Goal: Task Accomplishment & Management: Manage account settings

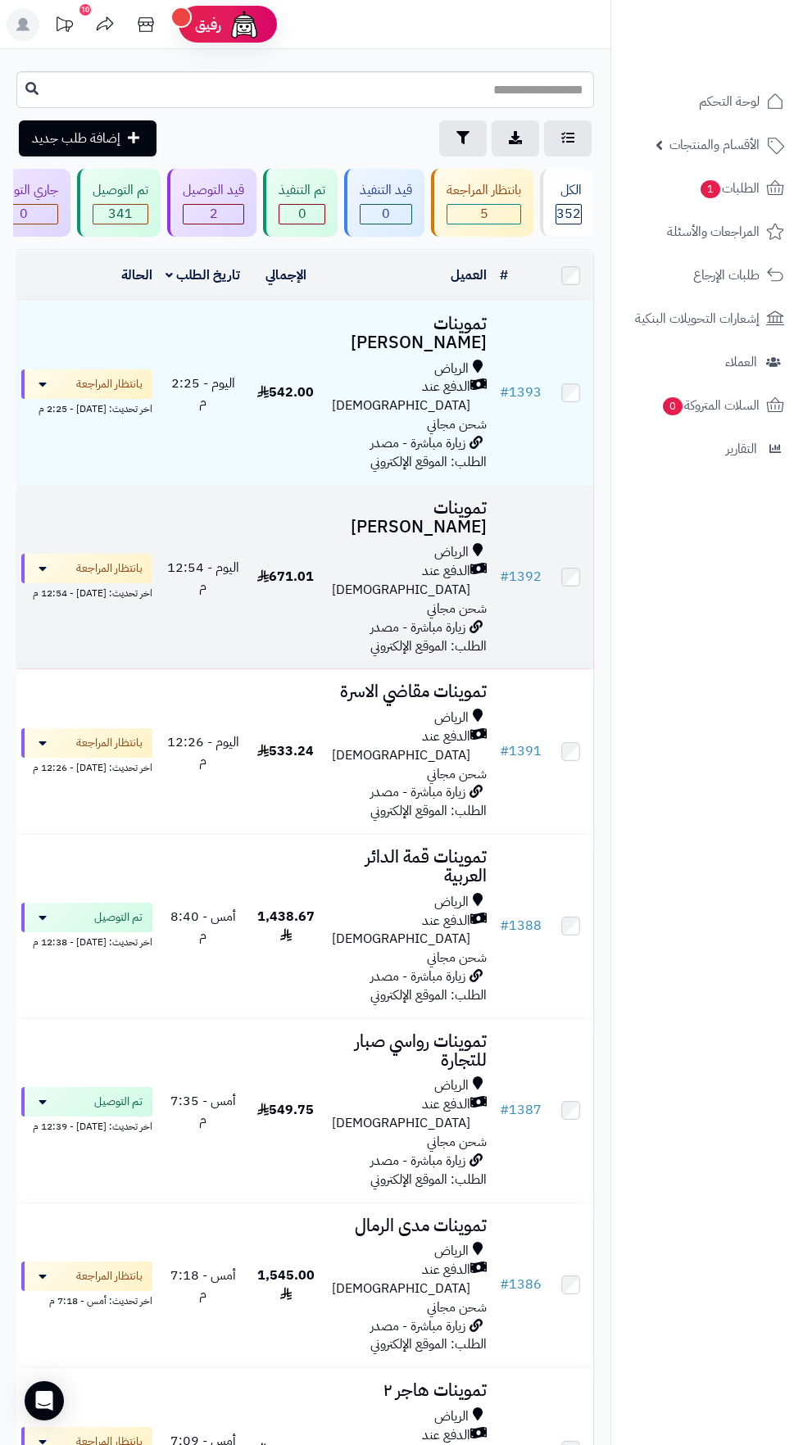
click at [390, 562] on span "الدفع عند [DEMOGRAPHIC_DATA]" at bounding box center [401, 581] width 138 height 38
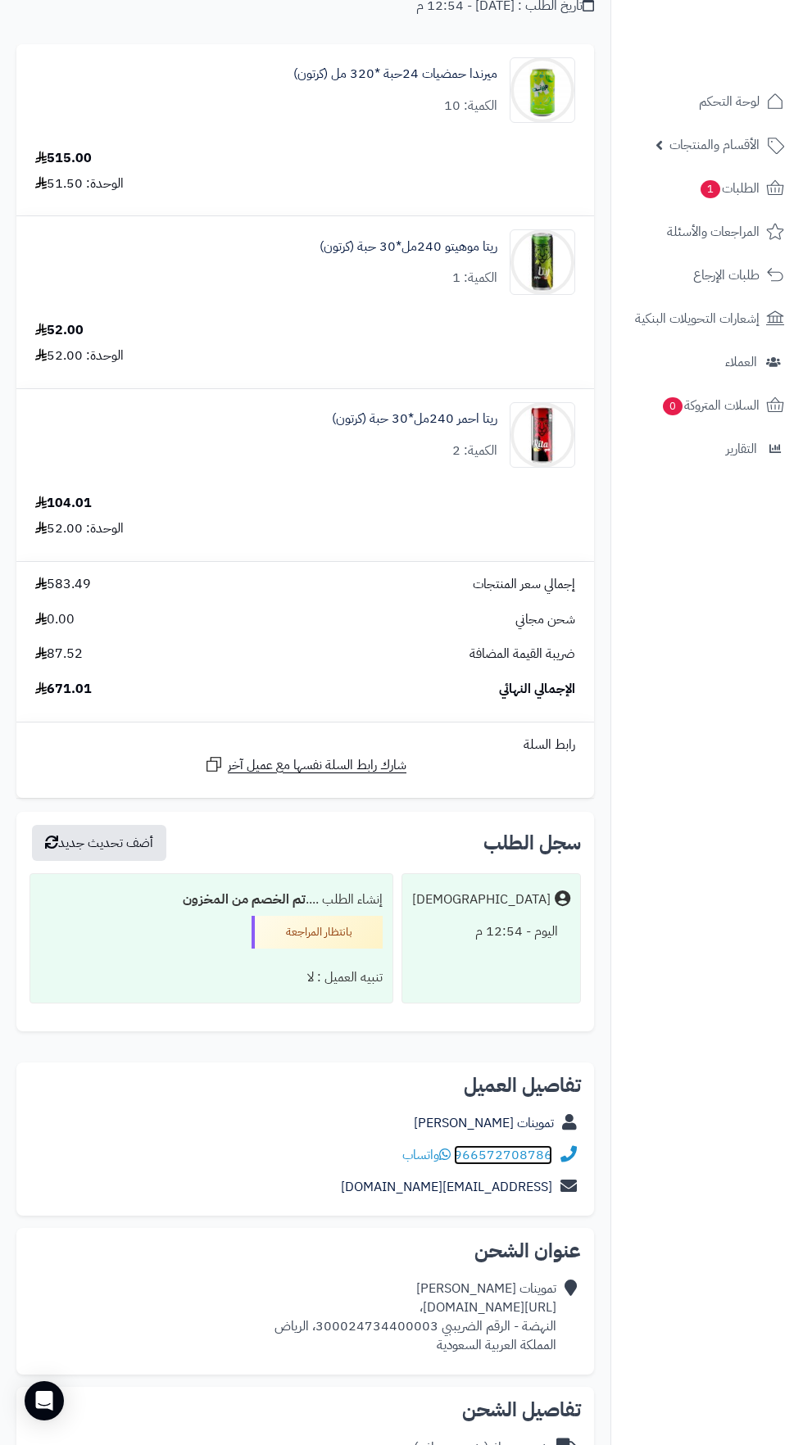
scroll to position [250, 0]
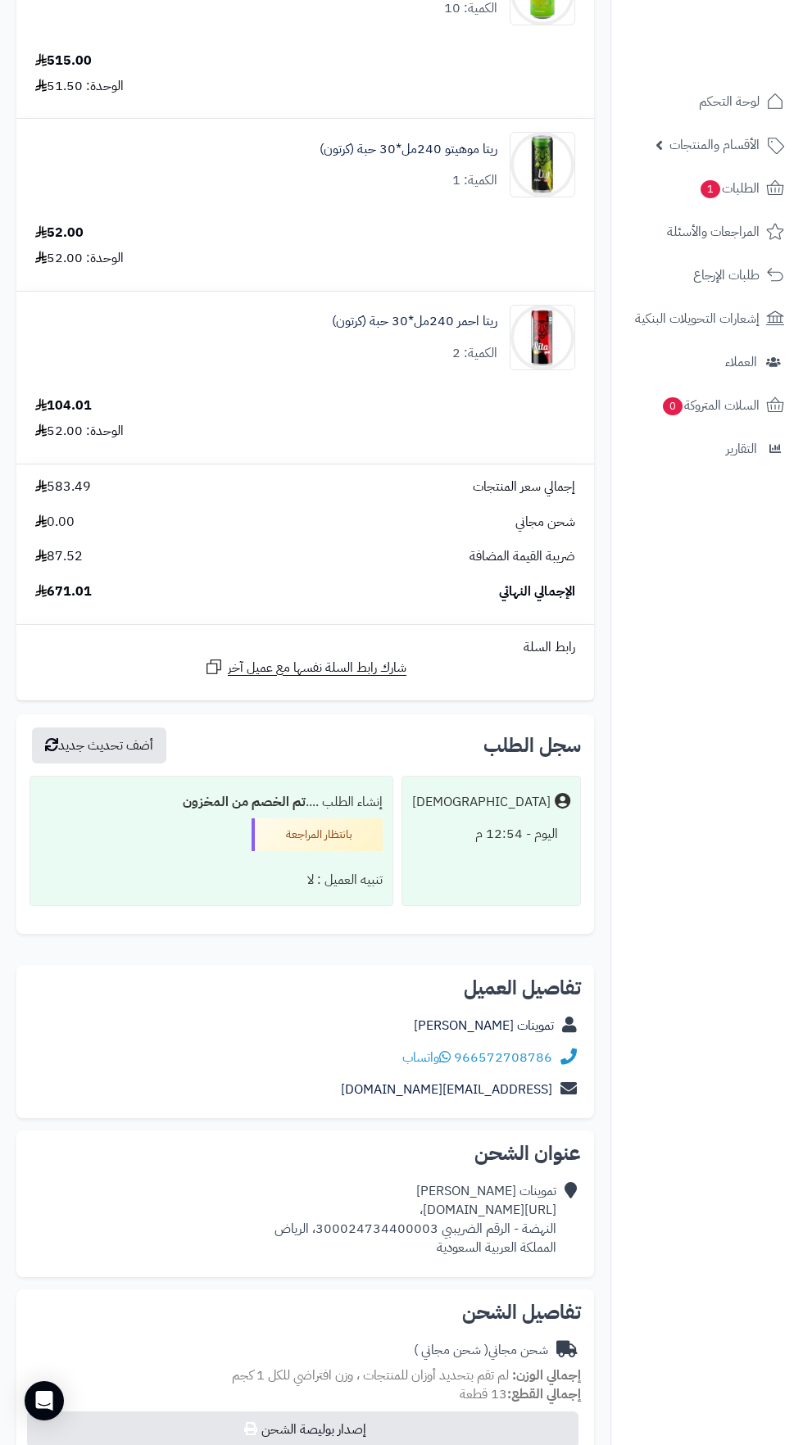
copy div "https://maps.app.goo.gl/sGhCHkgyJJRF472Q8،"
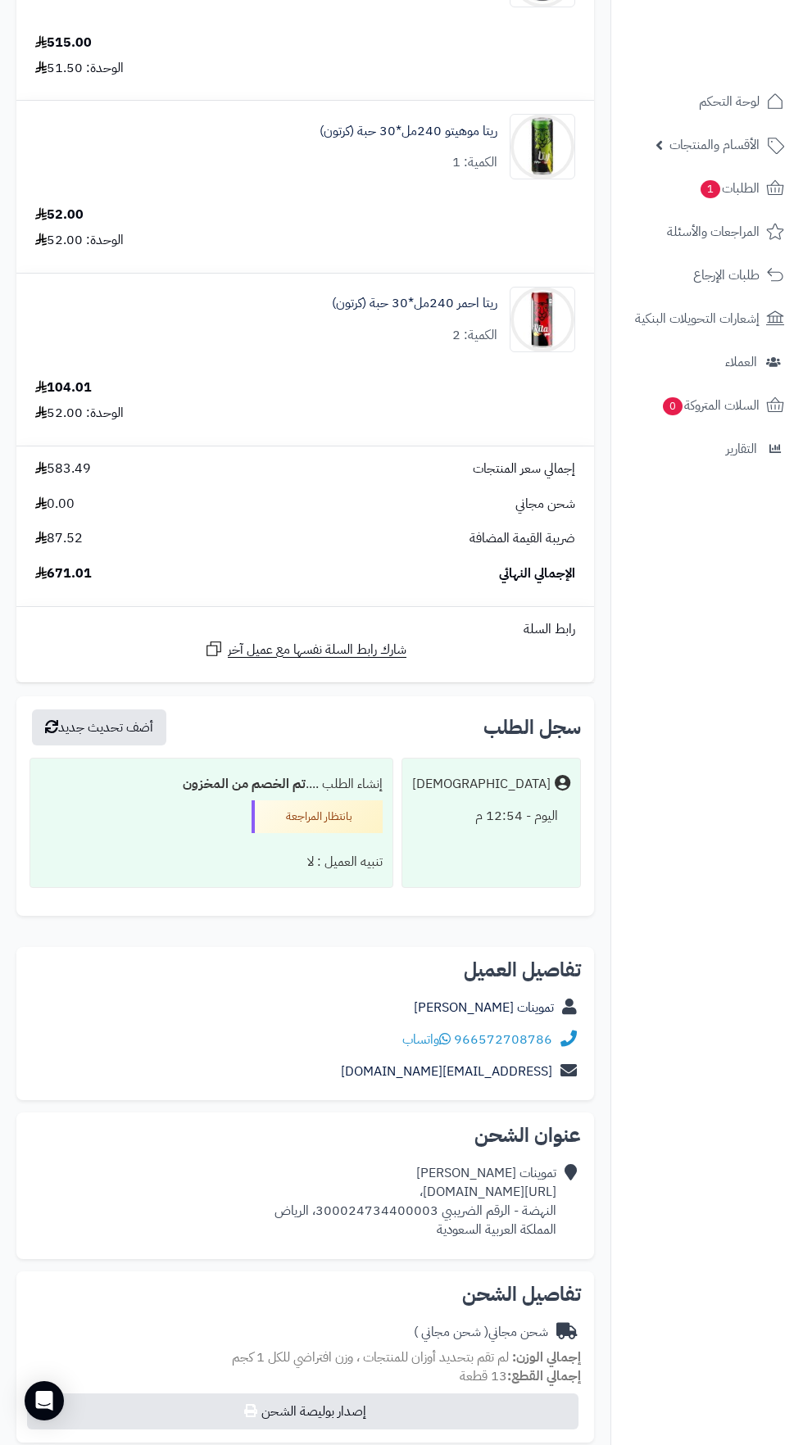
scroll to position [368, 0]
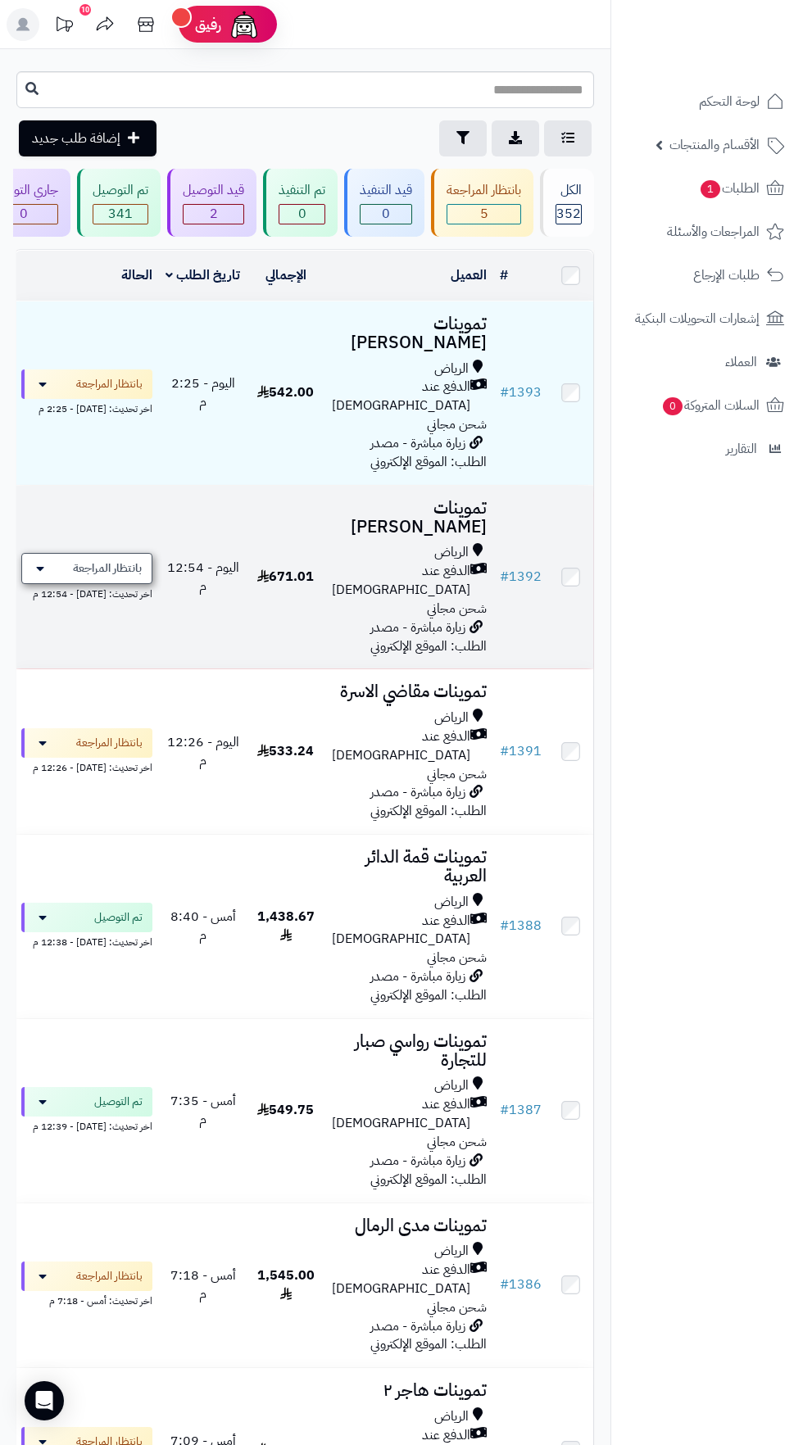
click at [119, 560] on span "بانتظار المراجعة" at bounding box center [107, 568] width 69 height 16
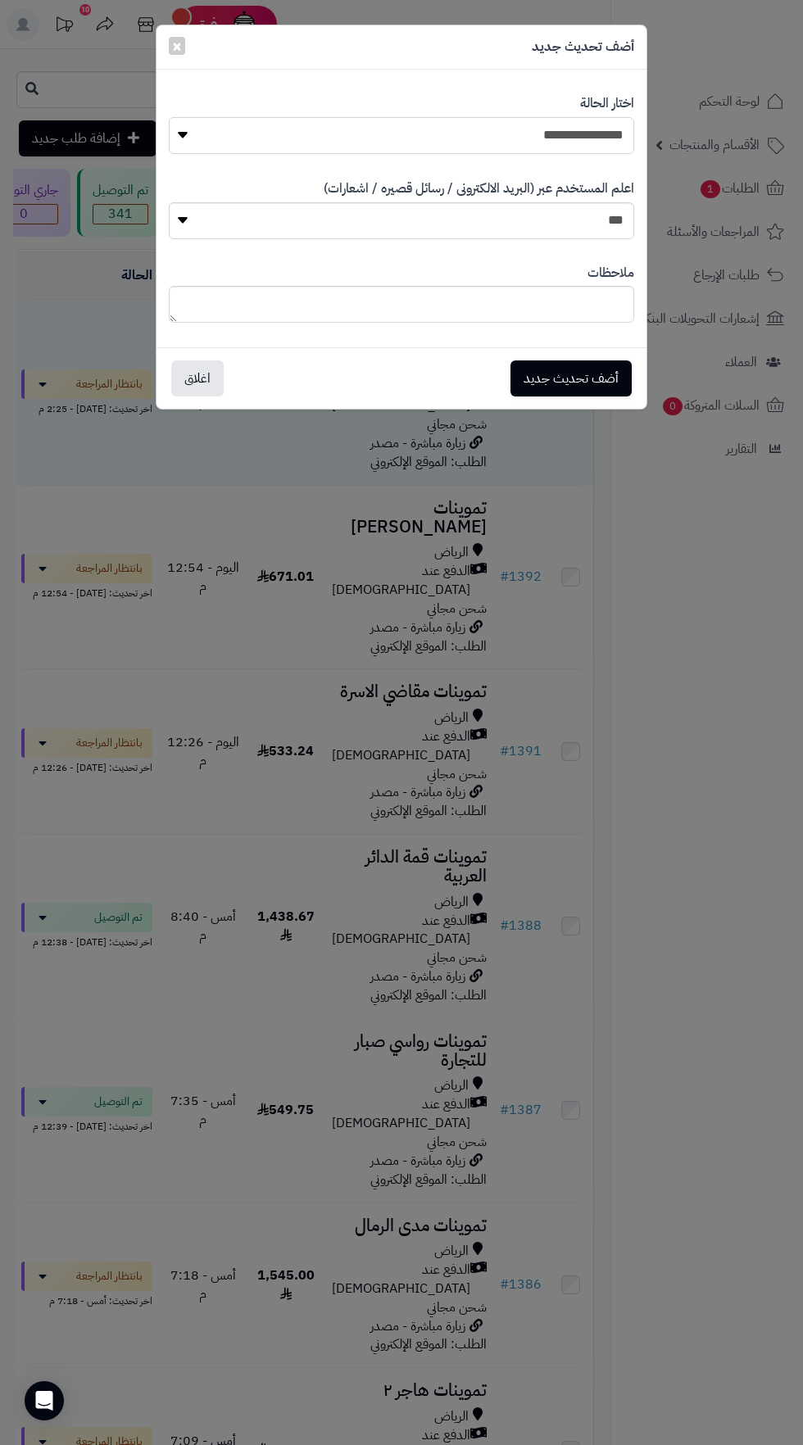
click at [569, 140] on select "**********" at bounding box center [401, 135] width 465 height 37
select select "**"
click at [577, 387] on button "أضف تحديث جديد" at bounding box center [570, 378] width 121 height 36
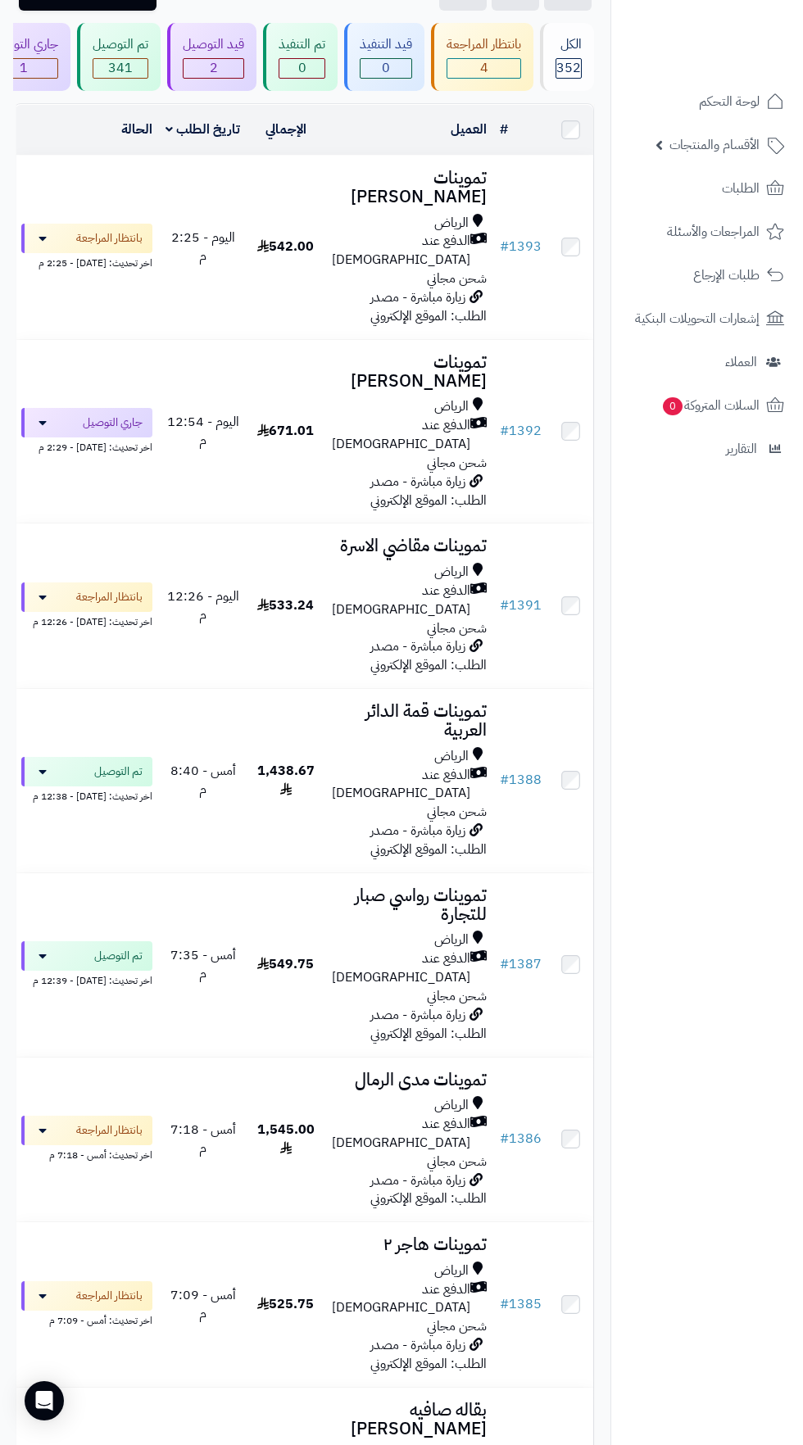
scroll to position [154, 0]
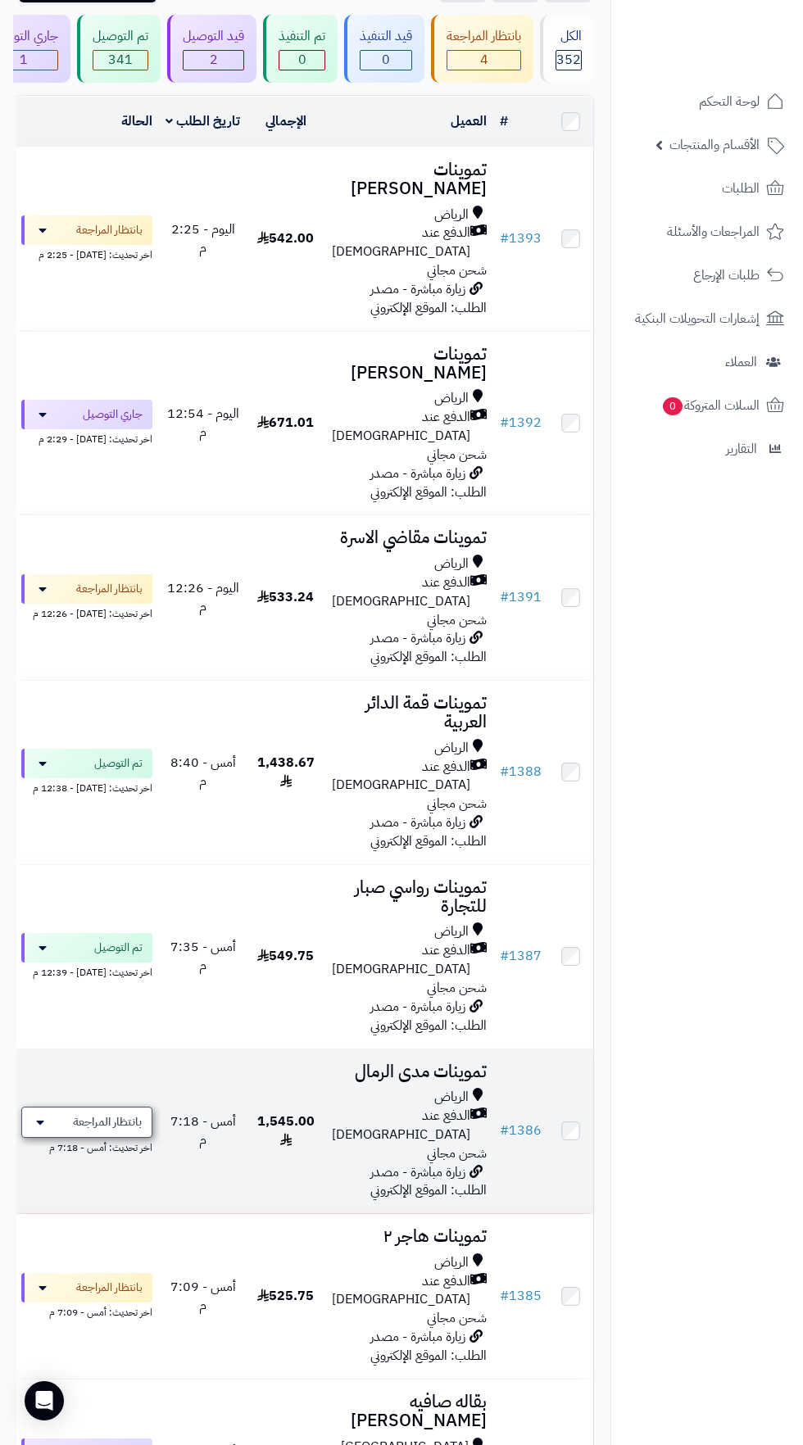
click at [89, 1114] on span "بانتظار المراجعة" at bounding box center [107, 1122] width 69 height 16
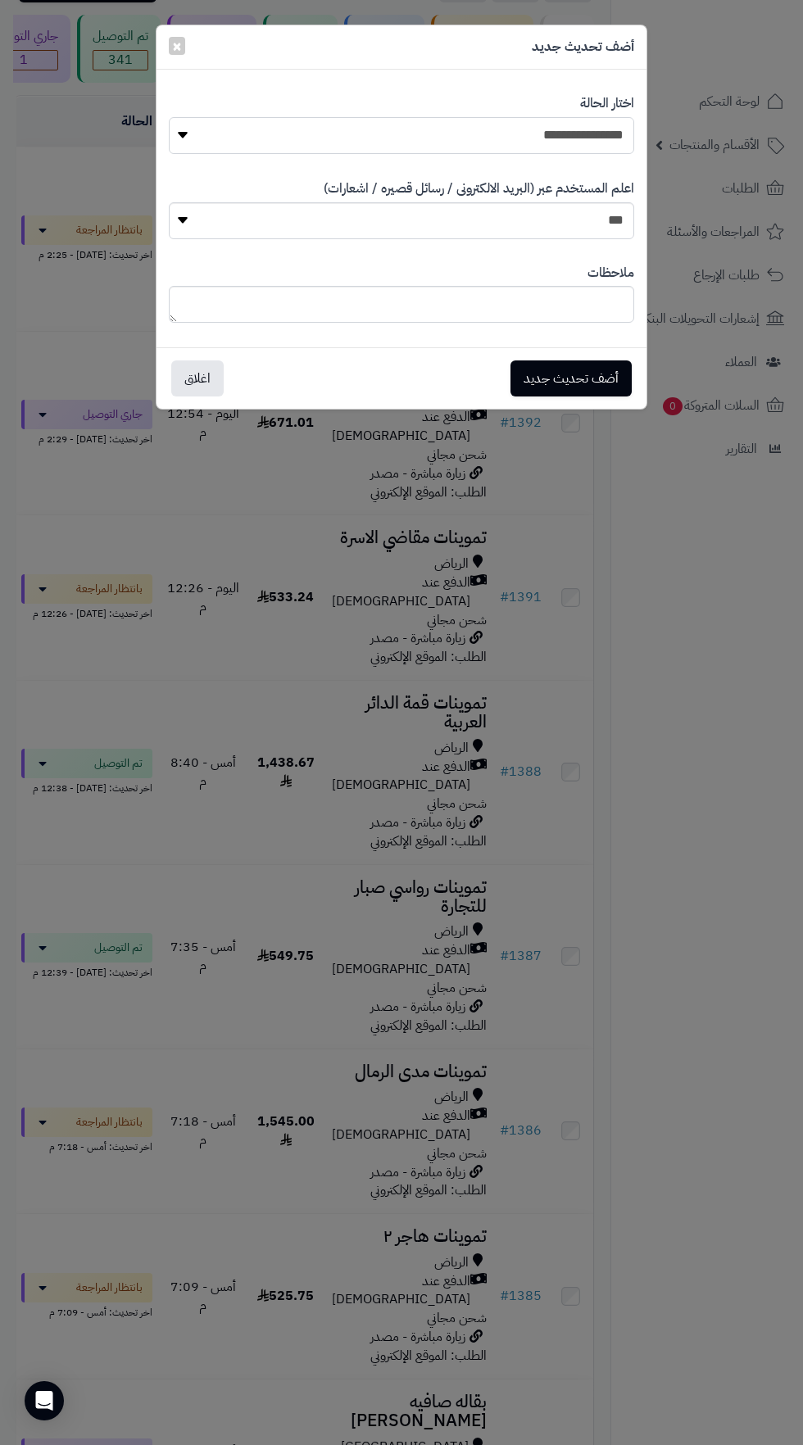
click at [591, 132] on select "**********" at bounding box center [401, 135] width 465 height 37
select select "**"
click at [588, 378] on button "أضف تحديث جديد" at bounding box center [570, 378] width 121 height 36
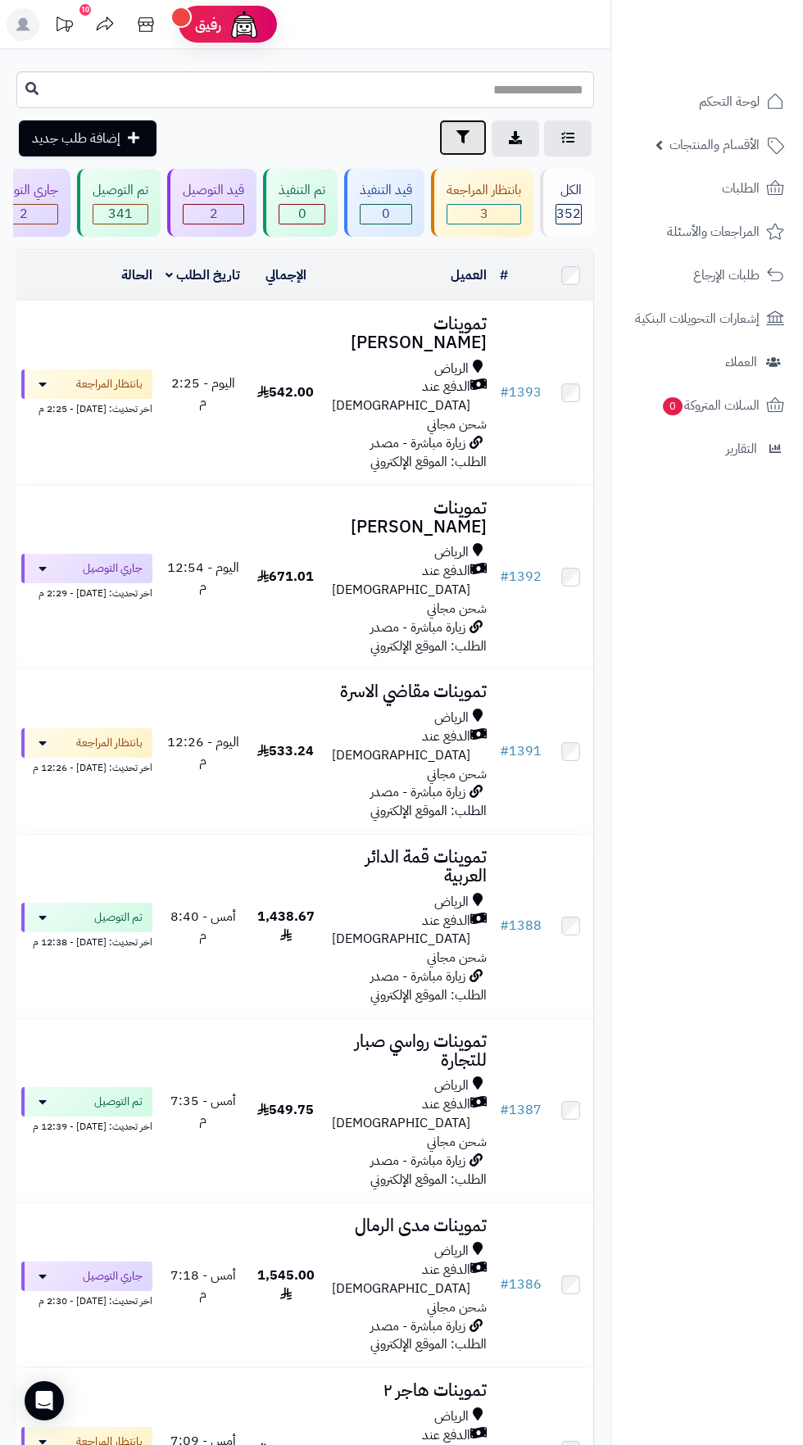
click at [462, 138] on icon "button" at bounding box center [462, 136] width 13 height 13
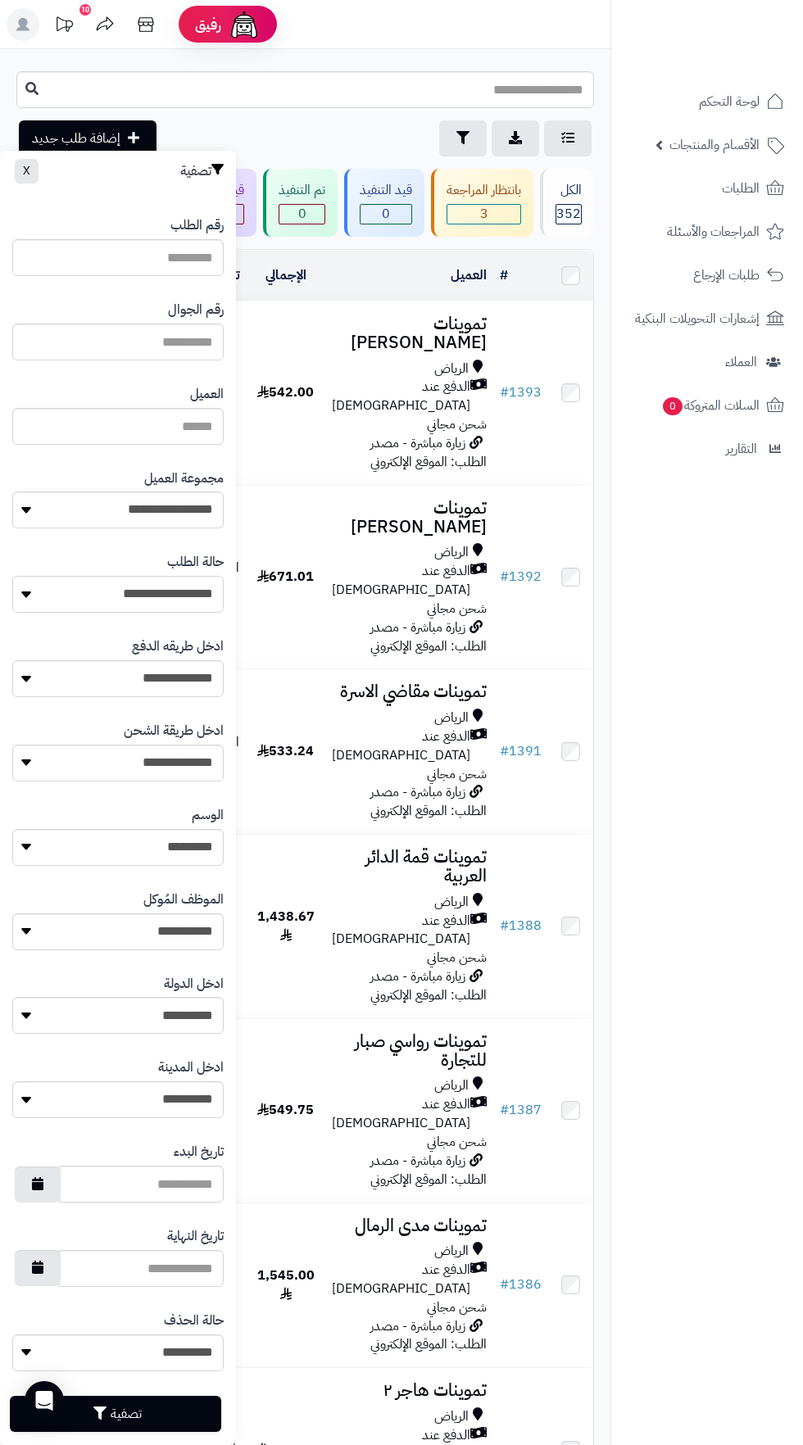
click at [169, 593] on select "**********" at bounding box center [117, 594] width 211 height 37
click at [176, 508] on select "**********" at bounding box center [117, 509] width 211 height 37
select select "*"
click at [191, 1410] on button "تصفية" at bounding box center [115, 1413] width 211 height 36
click at [689, 686] on nav "لوحة التحكم الأقسام والمنتجات المنتجات الأقسام الماركات مواصفات المنتجات مواصفا…" at bounding box center [706, 742] width 192 height 1445
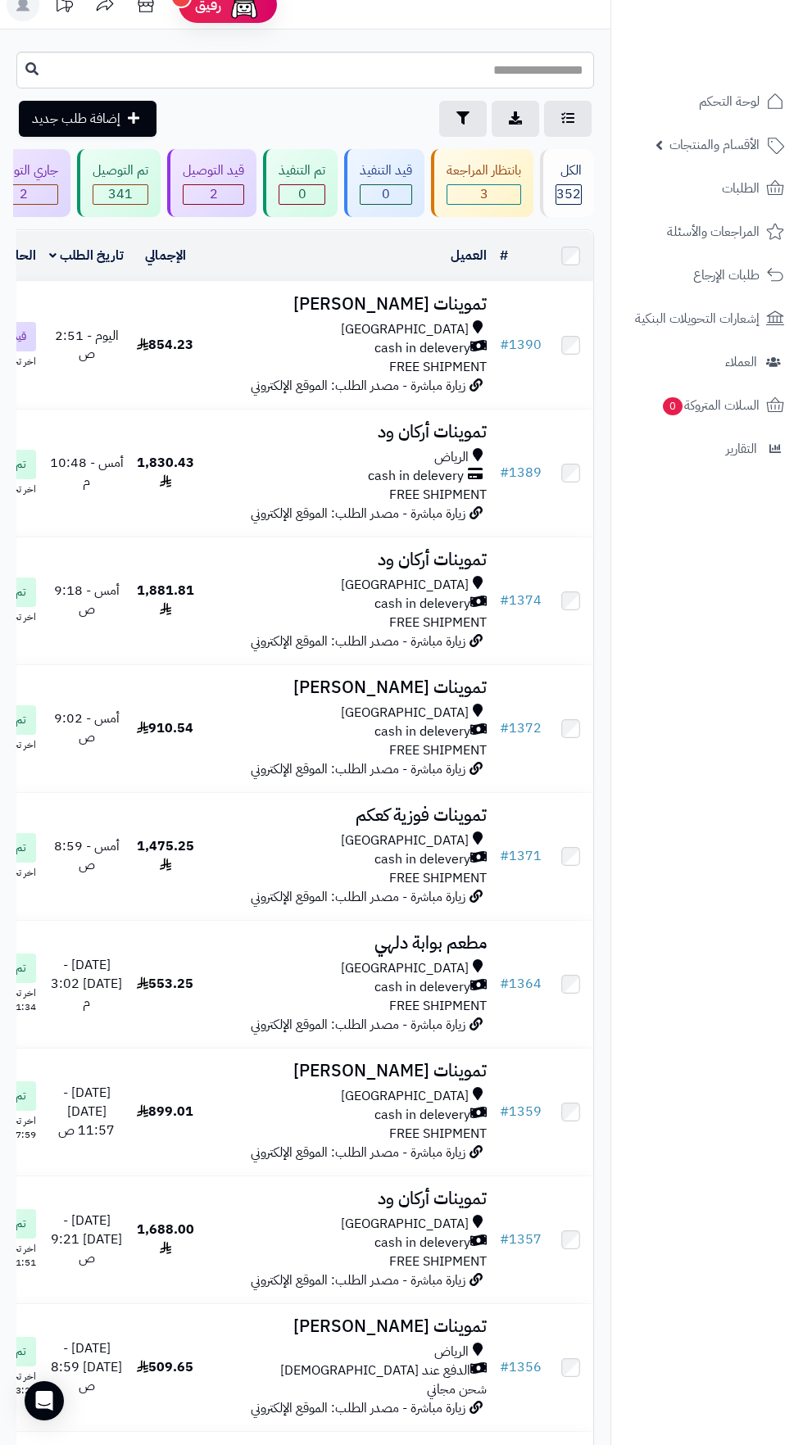
scroll to position [0, -93]
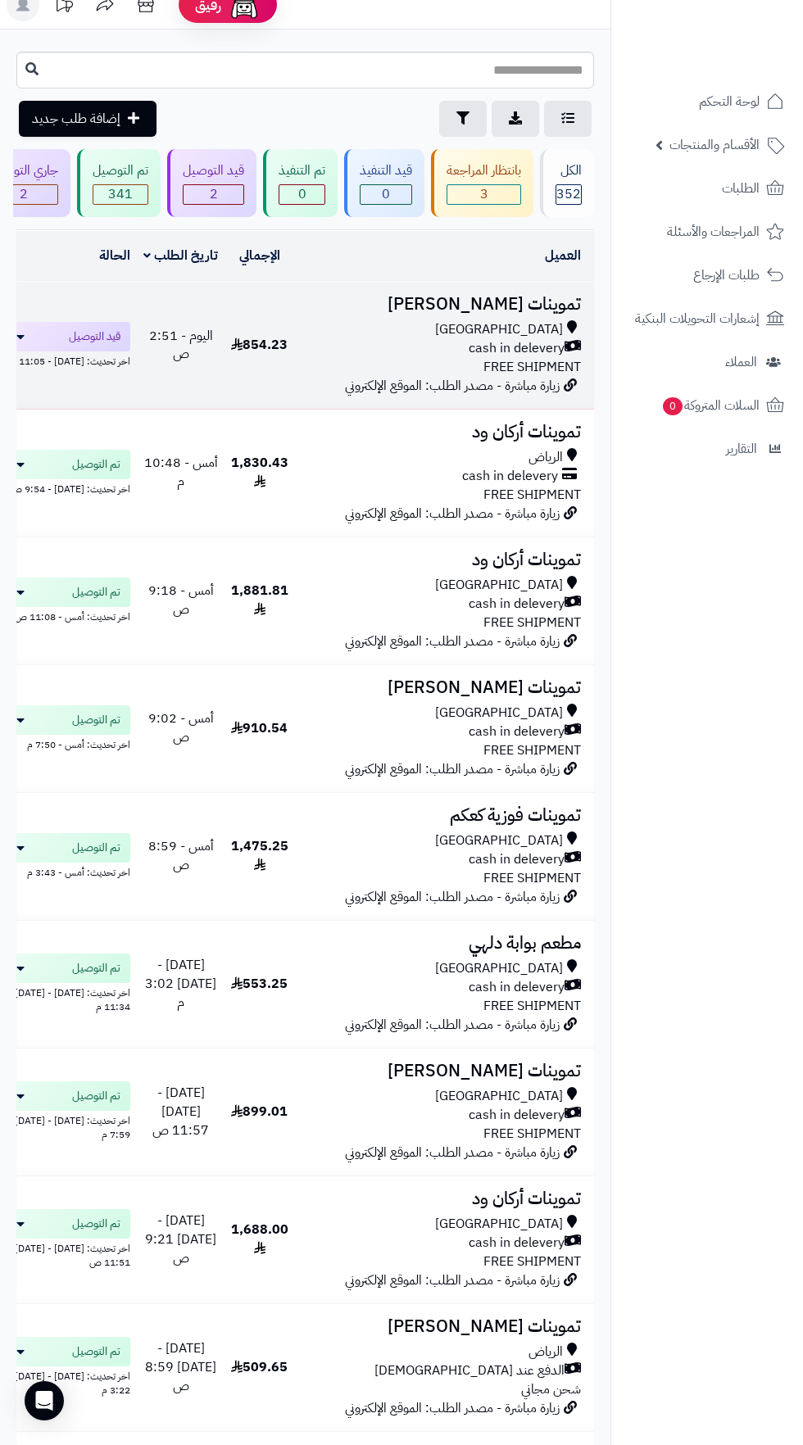
click at [458, 333] on div "[GEOGRAPHIC_DATA]" at bounding box center [440, 329] width 279 height 19
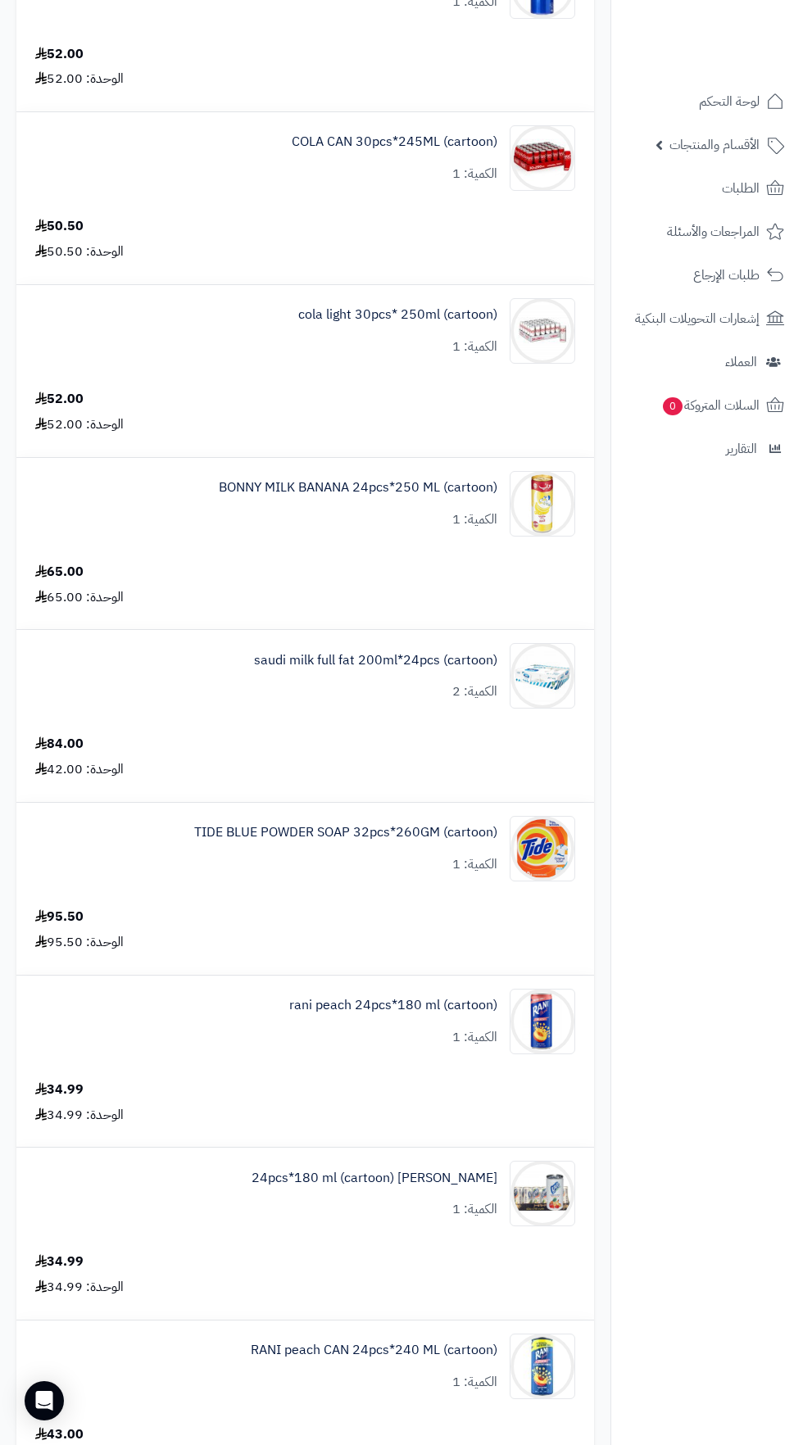
scroll to position [975, 0]
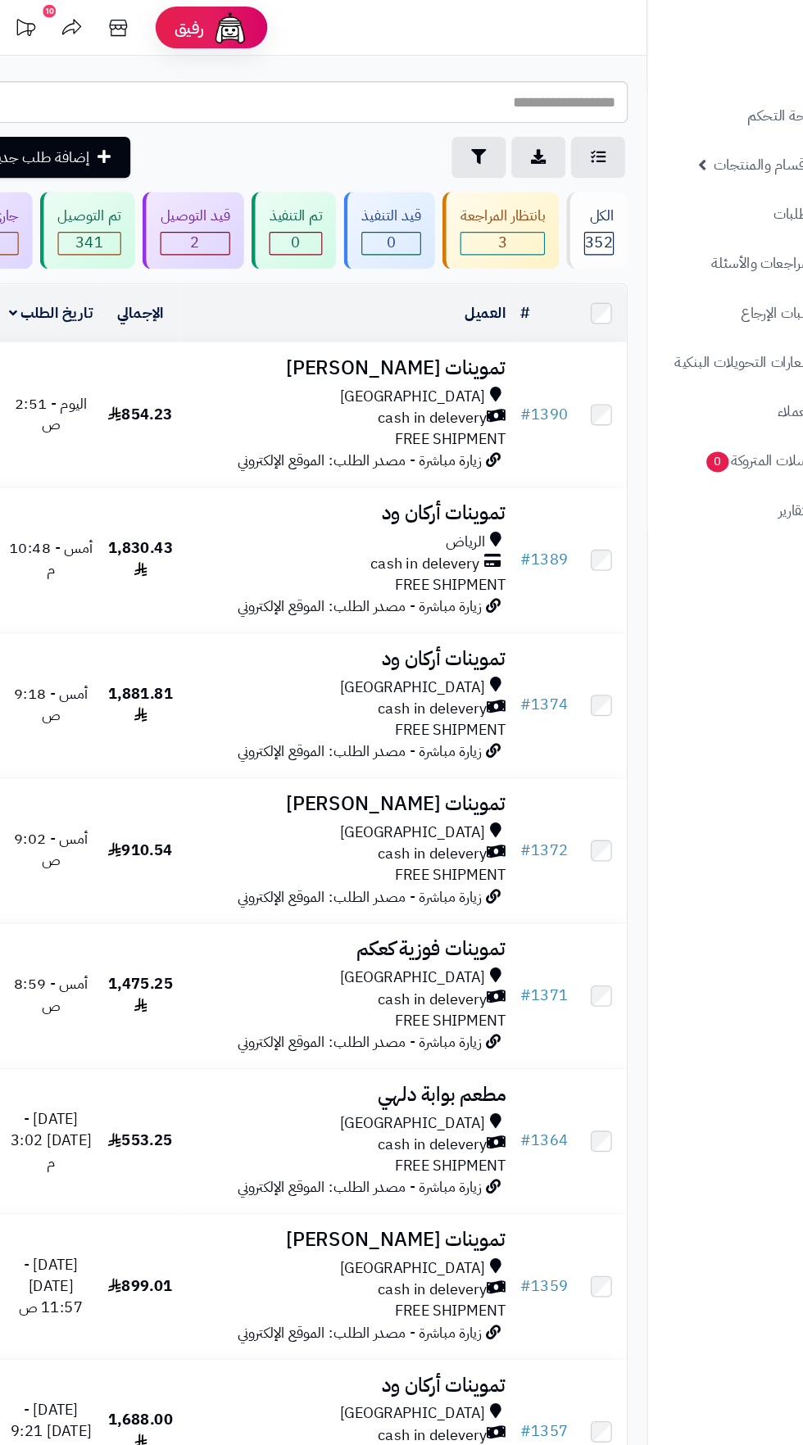
scroll to position [0, -93]
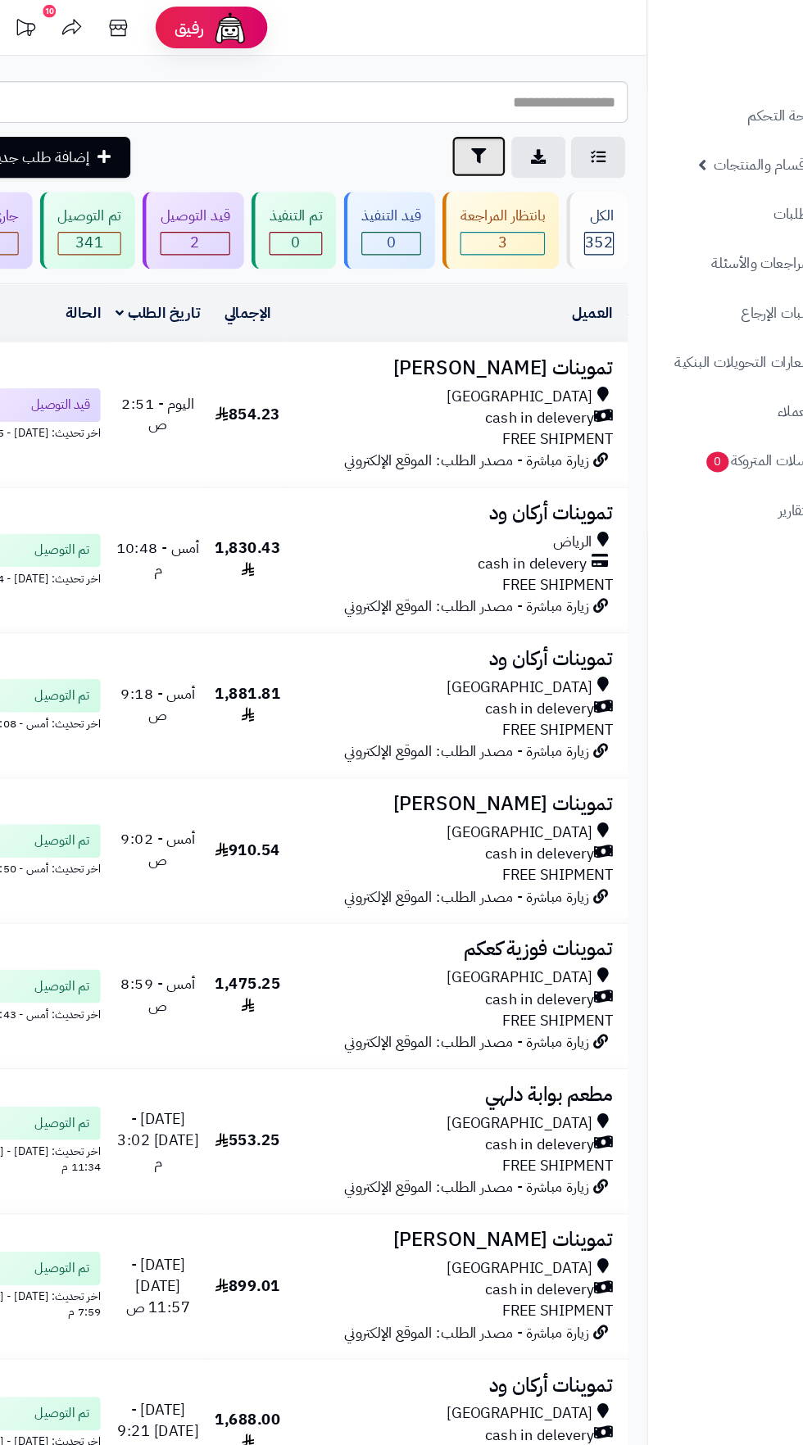
click at [462, 138] on icon "button" at bounding box center [462, 136] width 13 height 13
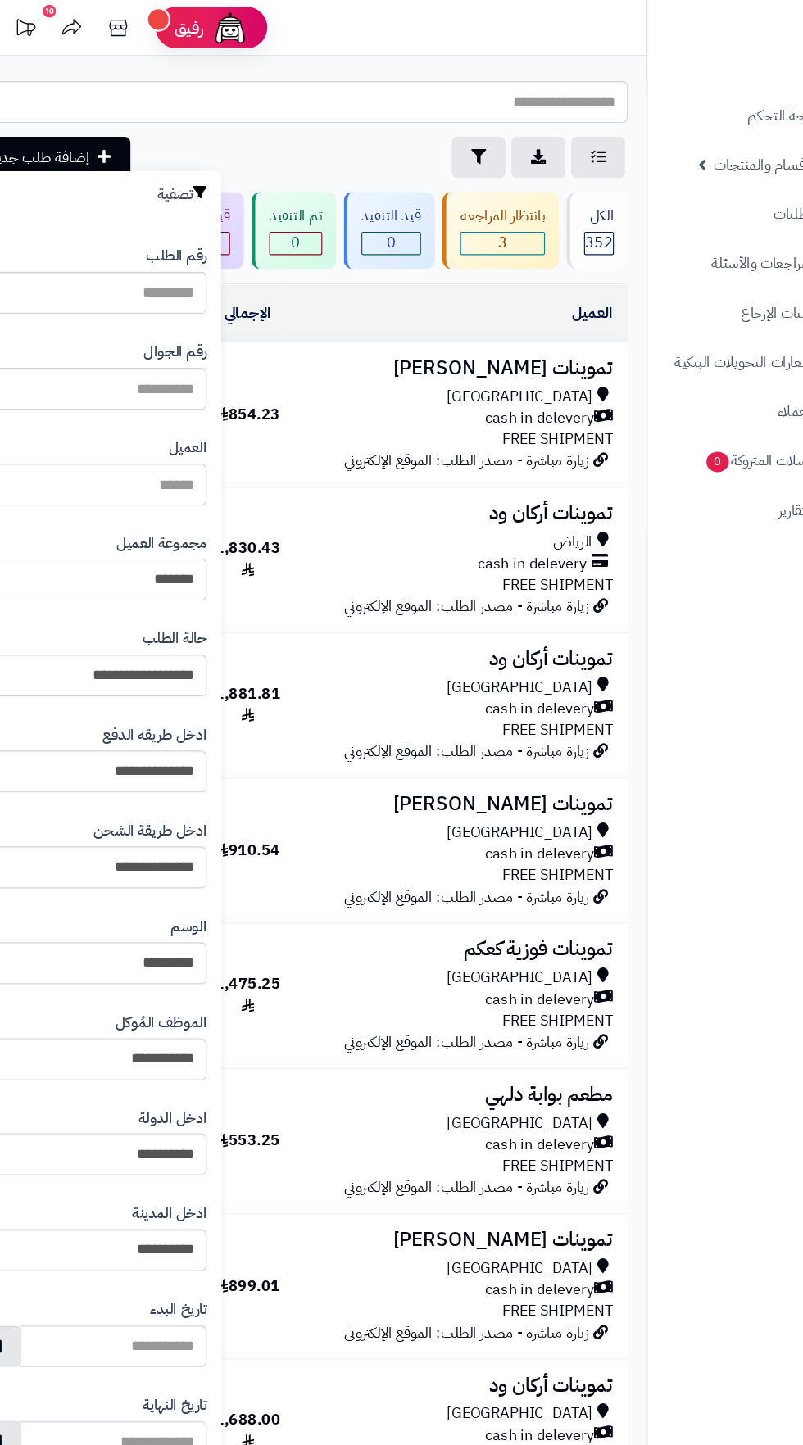
click at [171, 500] on select "**********" at bounding box center [117, 509] width 211 height 37
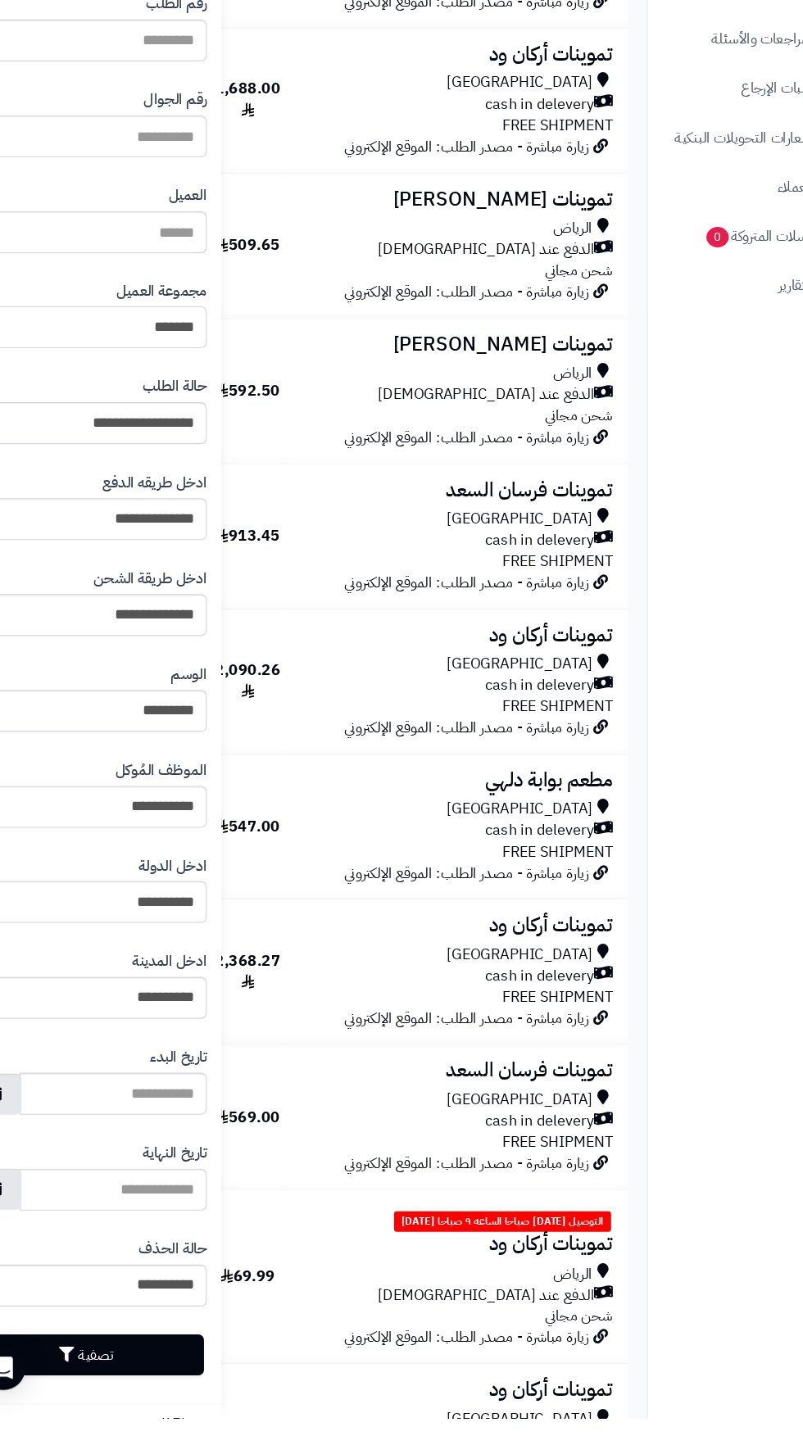
scroll to position [0, 0]
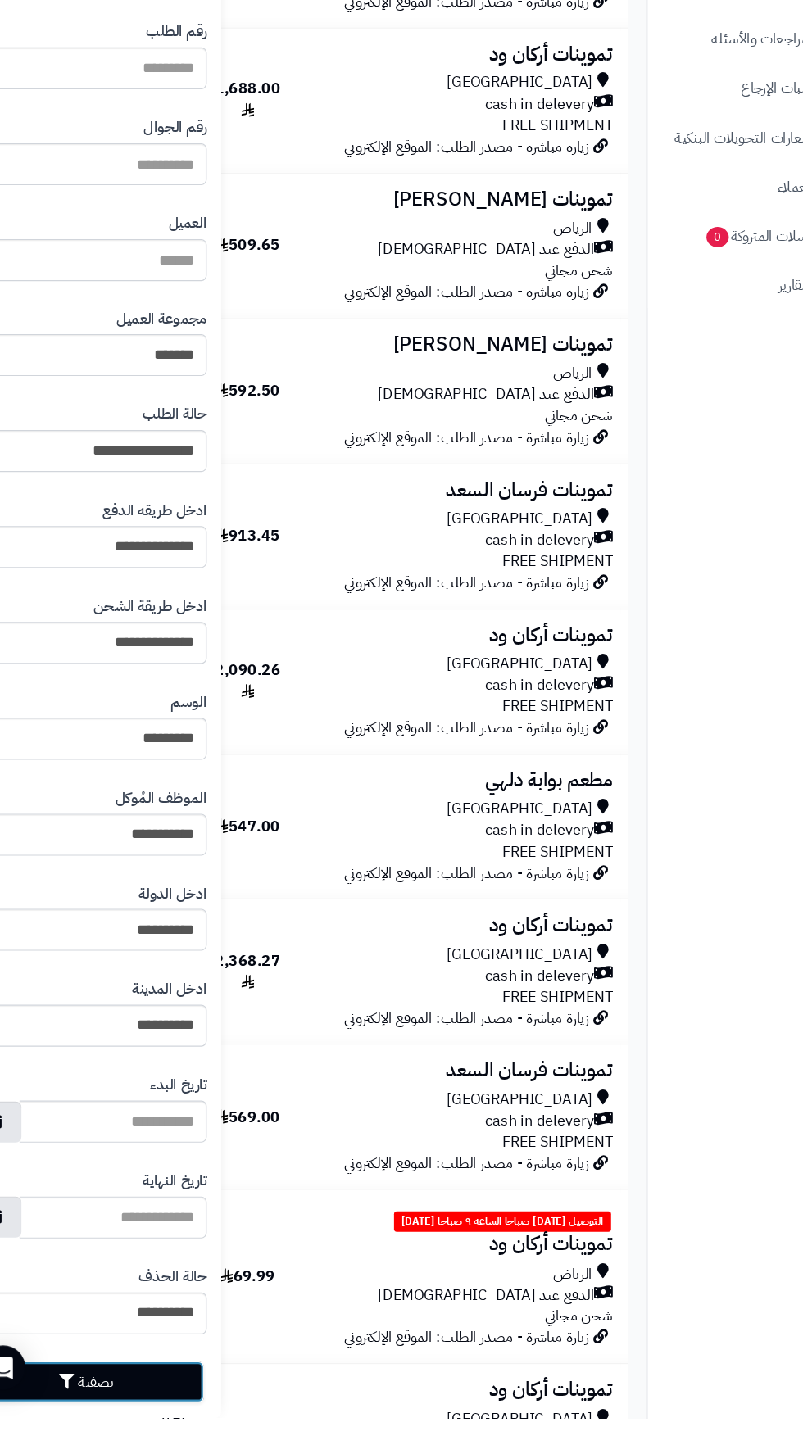
click at [174, 1425] on button "تصفية" at bounding box center [115, 1413] width 211 height 36
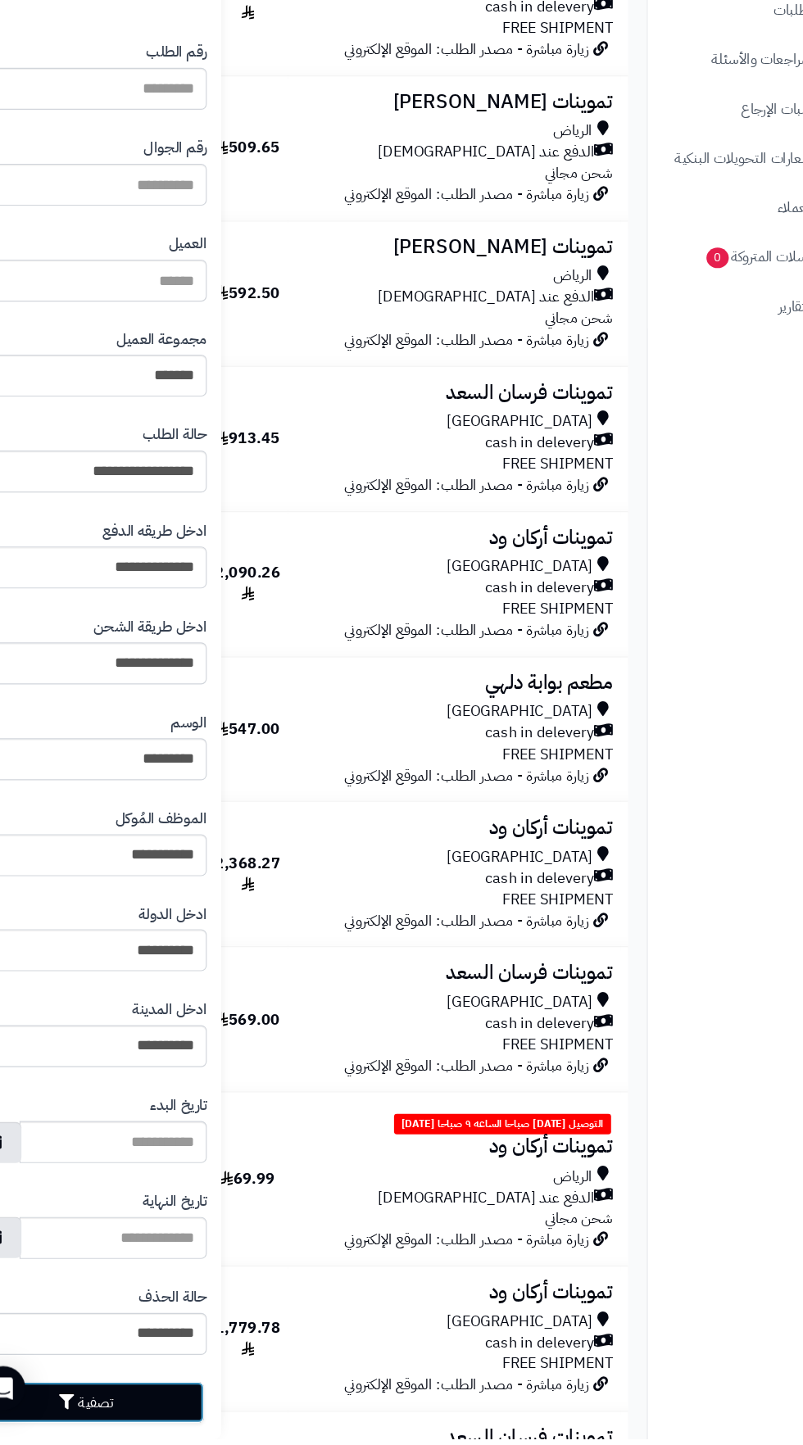
scroll to position [1111, 0]
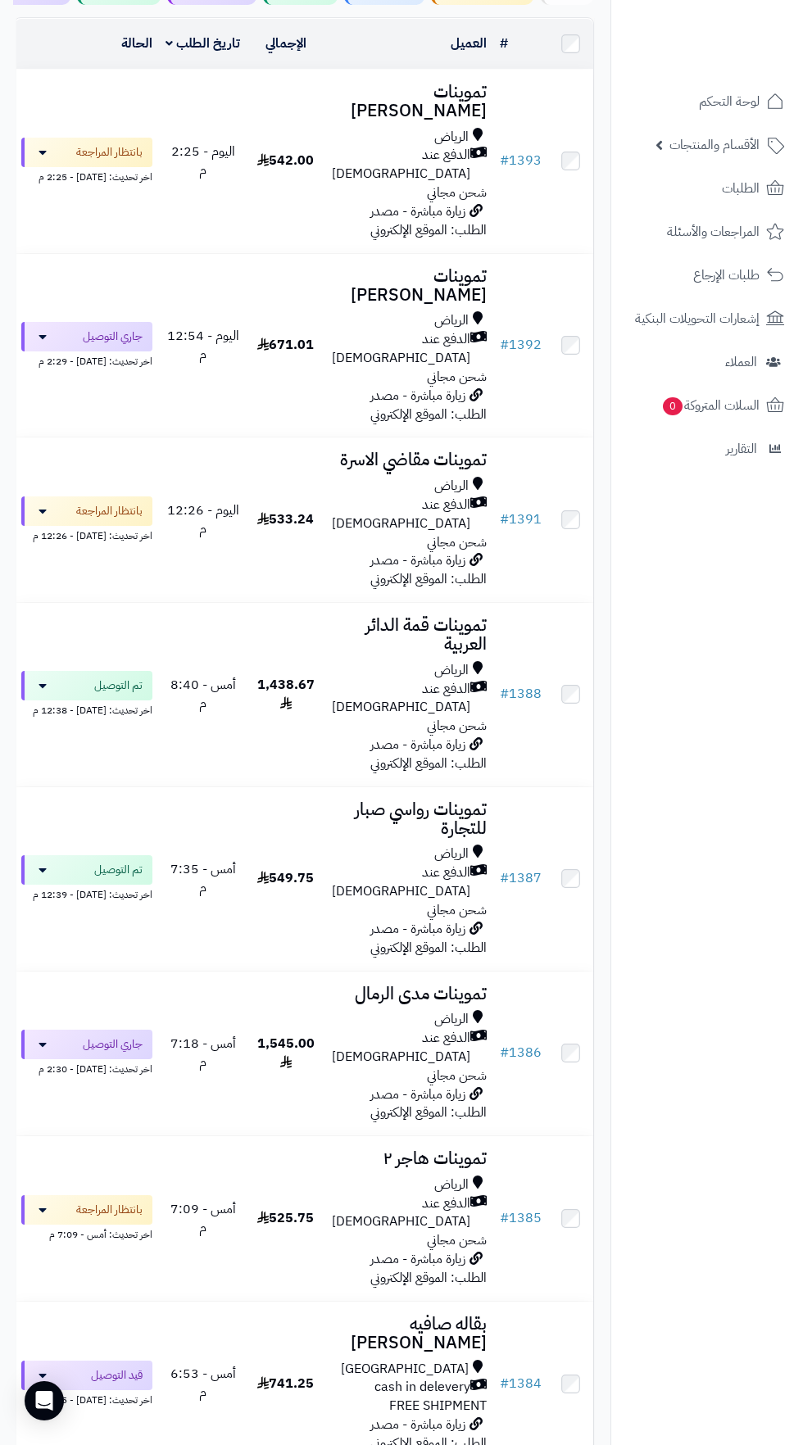
scroll to position [274, 0]
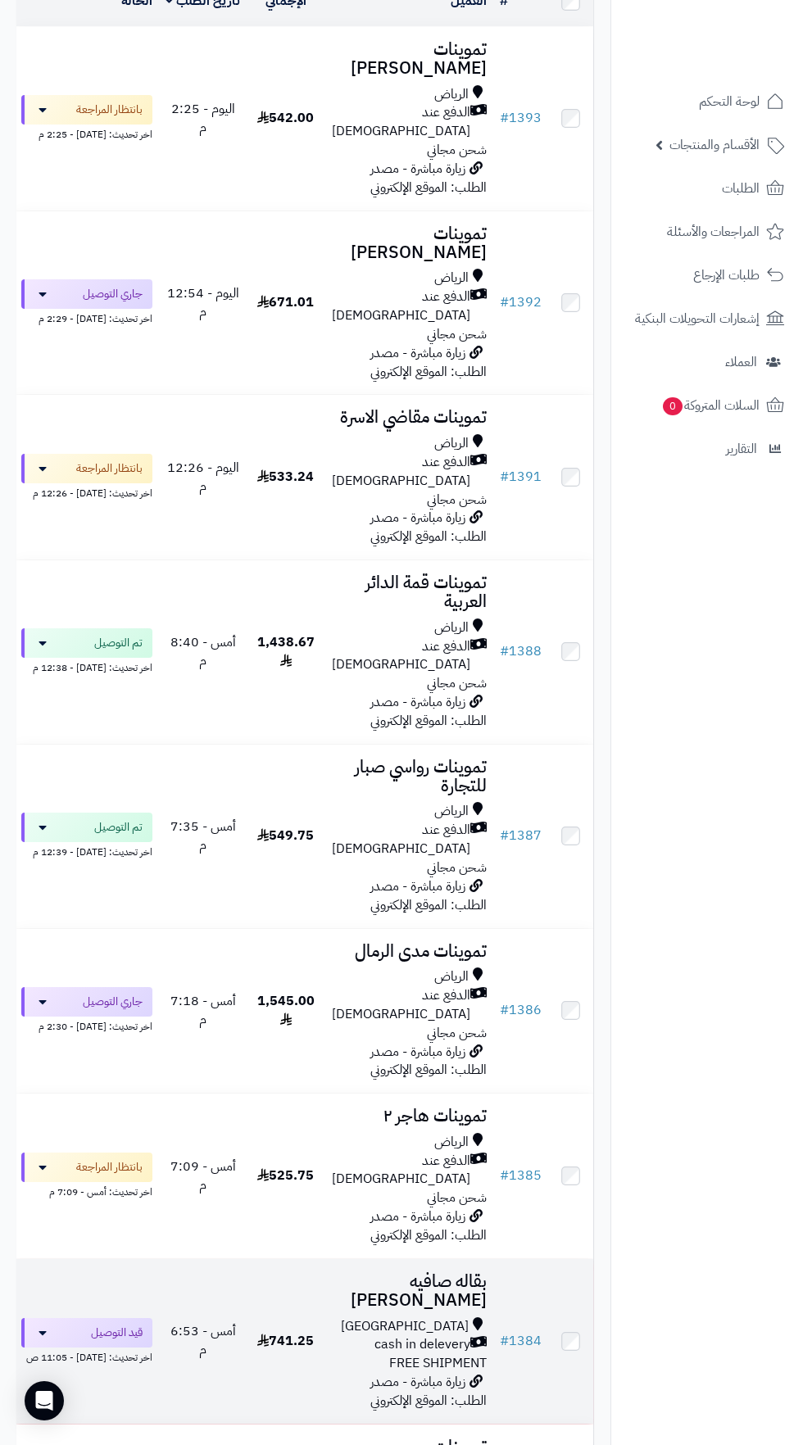
click at [382, 1335] on span "cash in delevery" at bounding box center [422, 1344] width 96 height 19
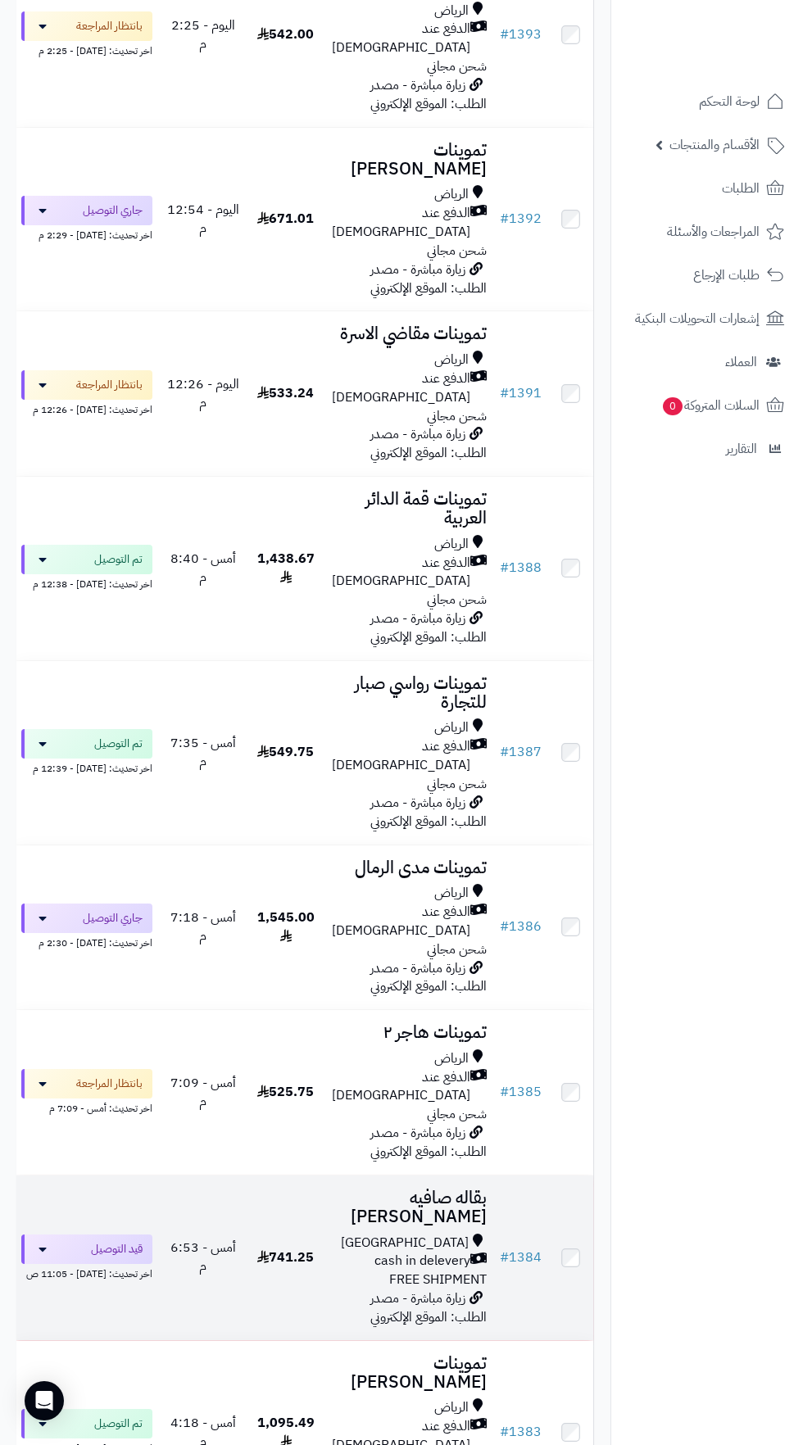
scroll to position [374, 0]
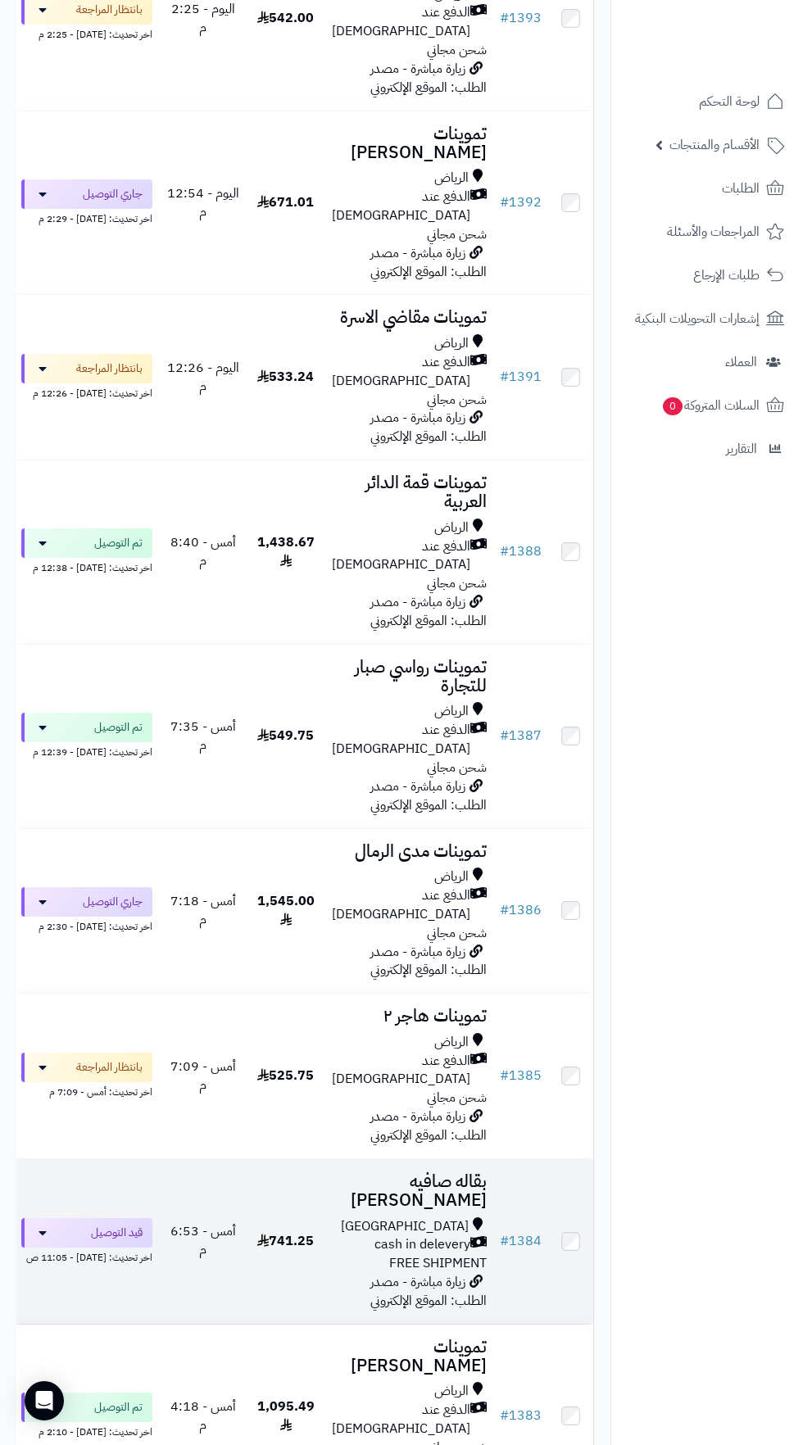
click at [364, 1217] on div "[GEOGRAPHIC_DATA]" at bounding box center [409, 1226] width 155 height 19
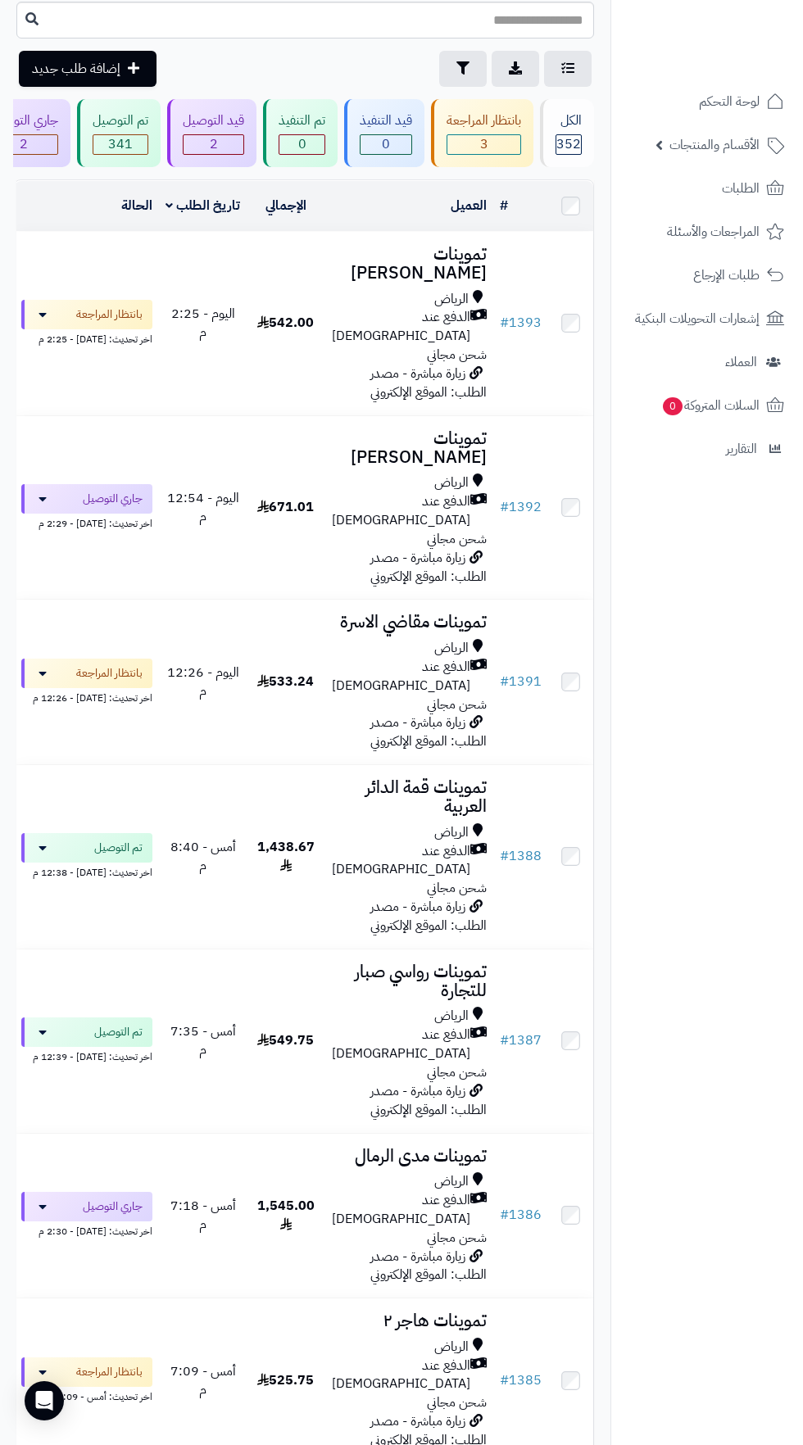
scroll to position [75, 0]
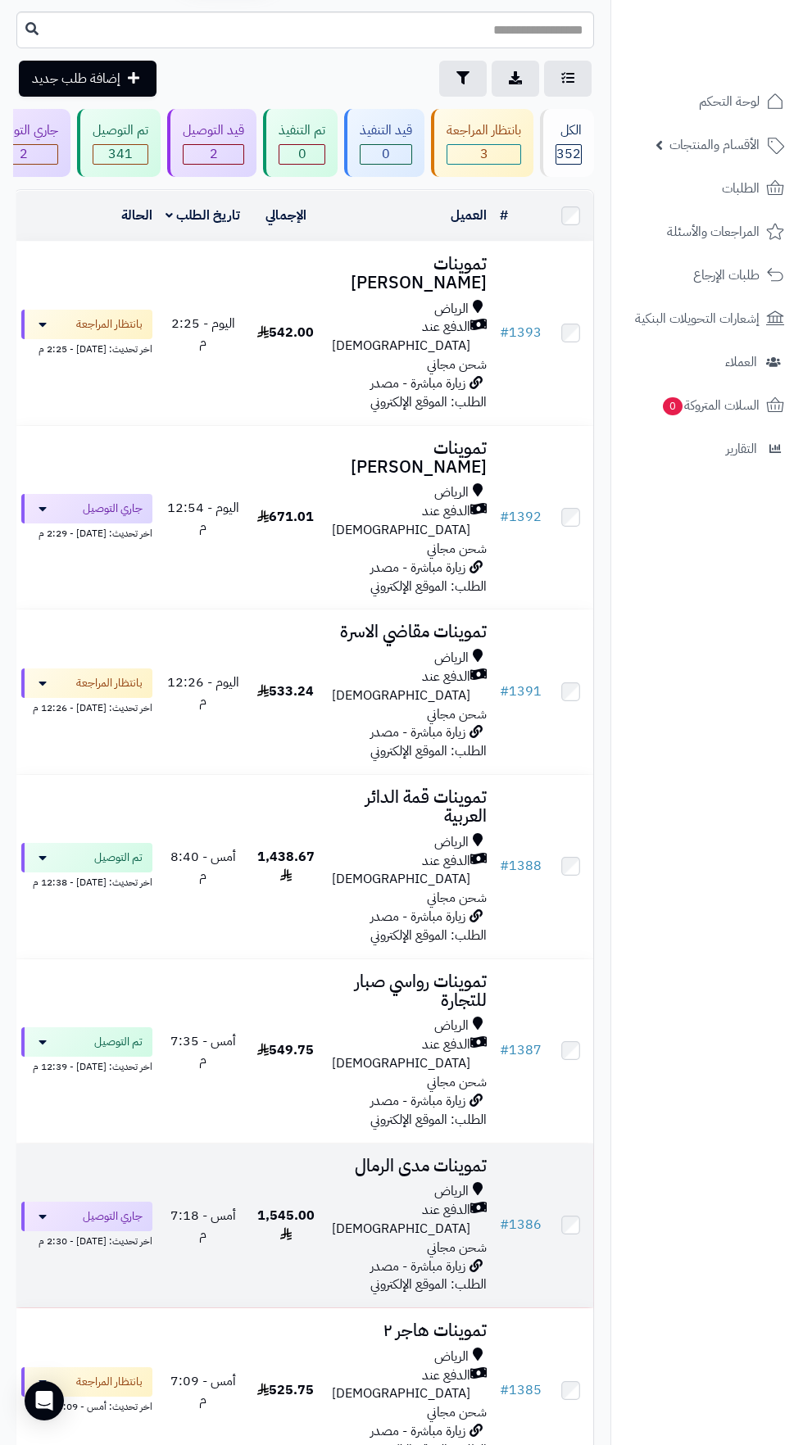
click at [387, 1201] on span "الدفع عند [DEMOGRAPHIC_DATA]" at bounding box center [401, 1220] width 138 height 38
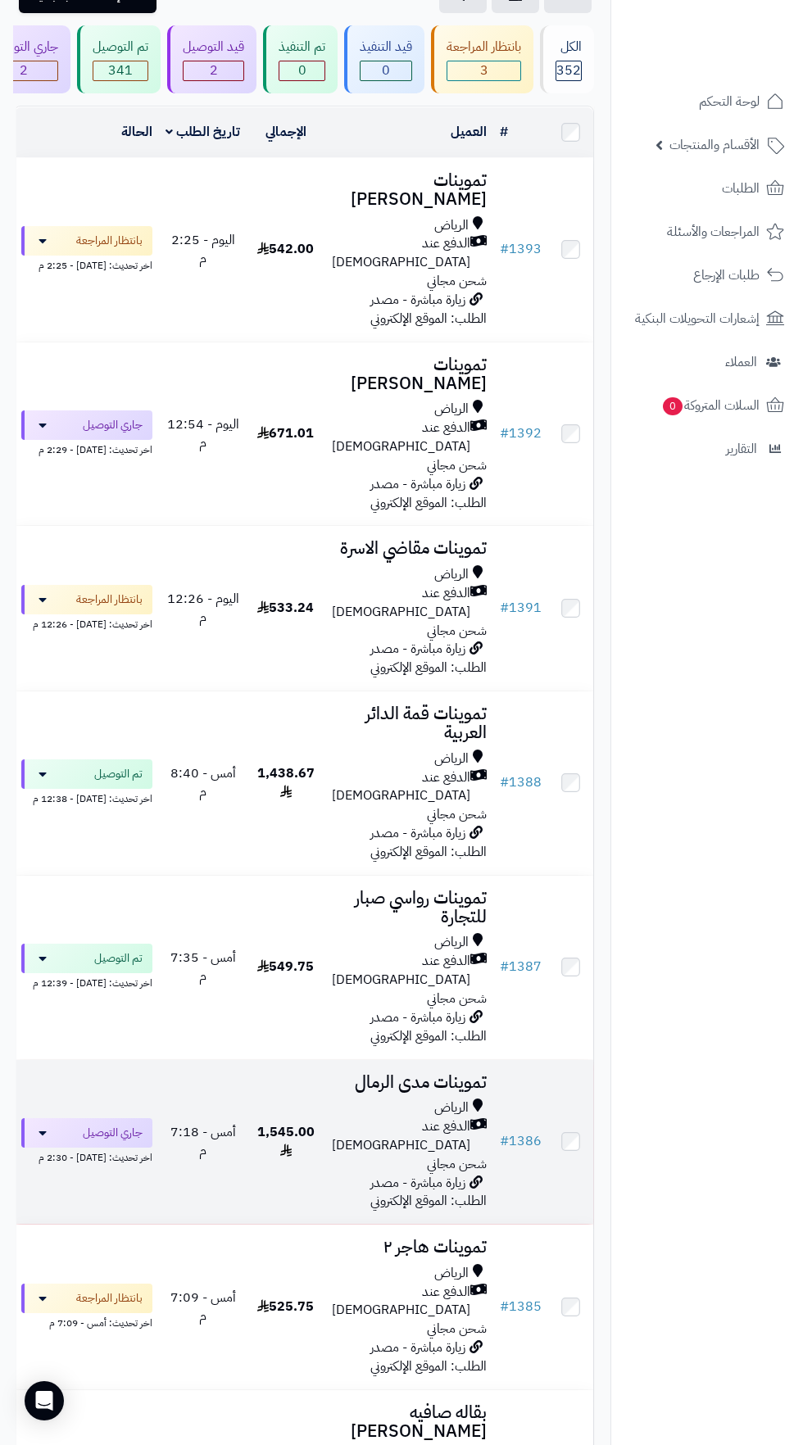
scroll to position [160, 0]
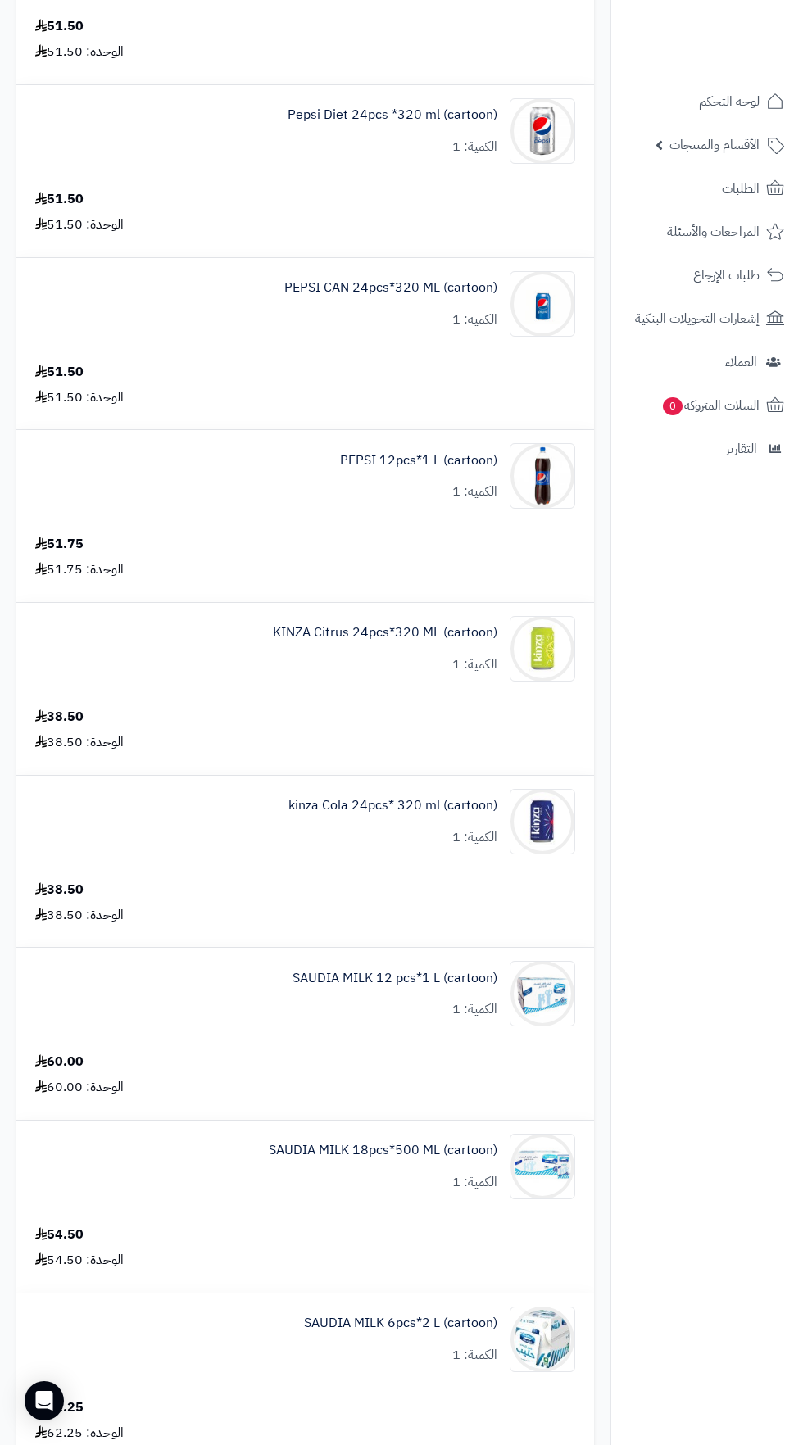
scroll to position [1150, 0]
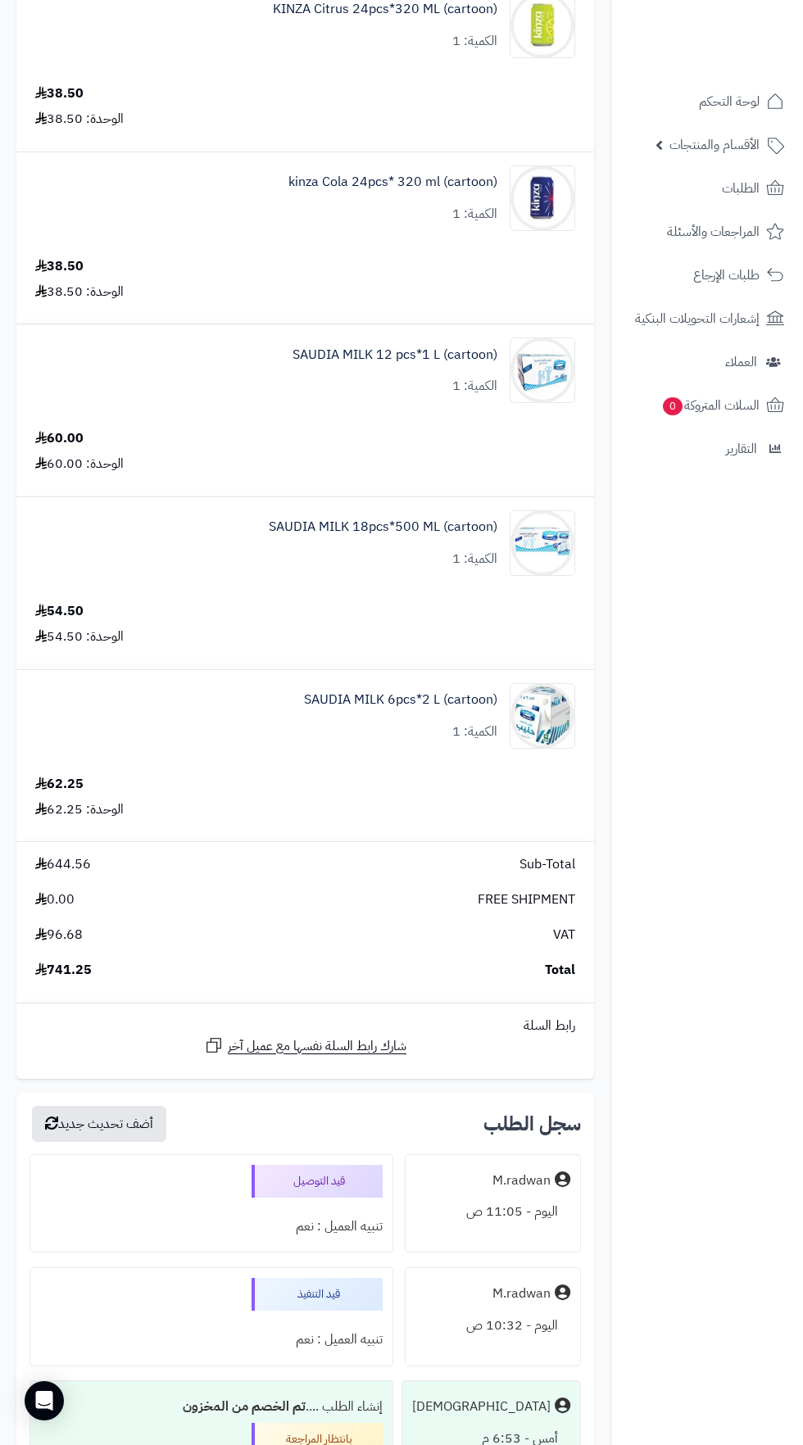
scroll to position [1778, 0]
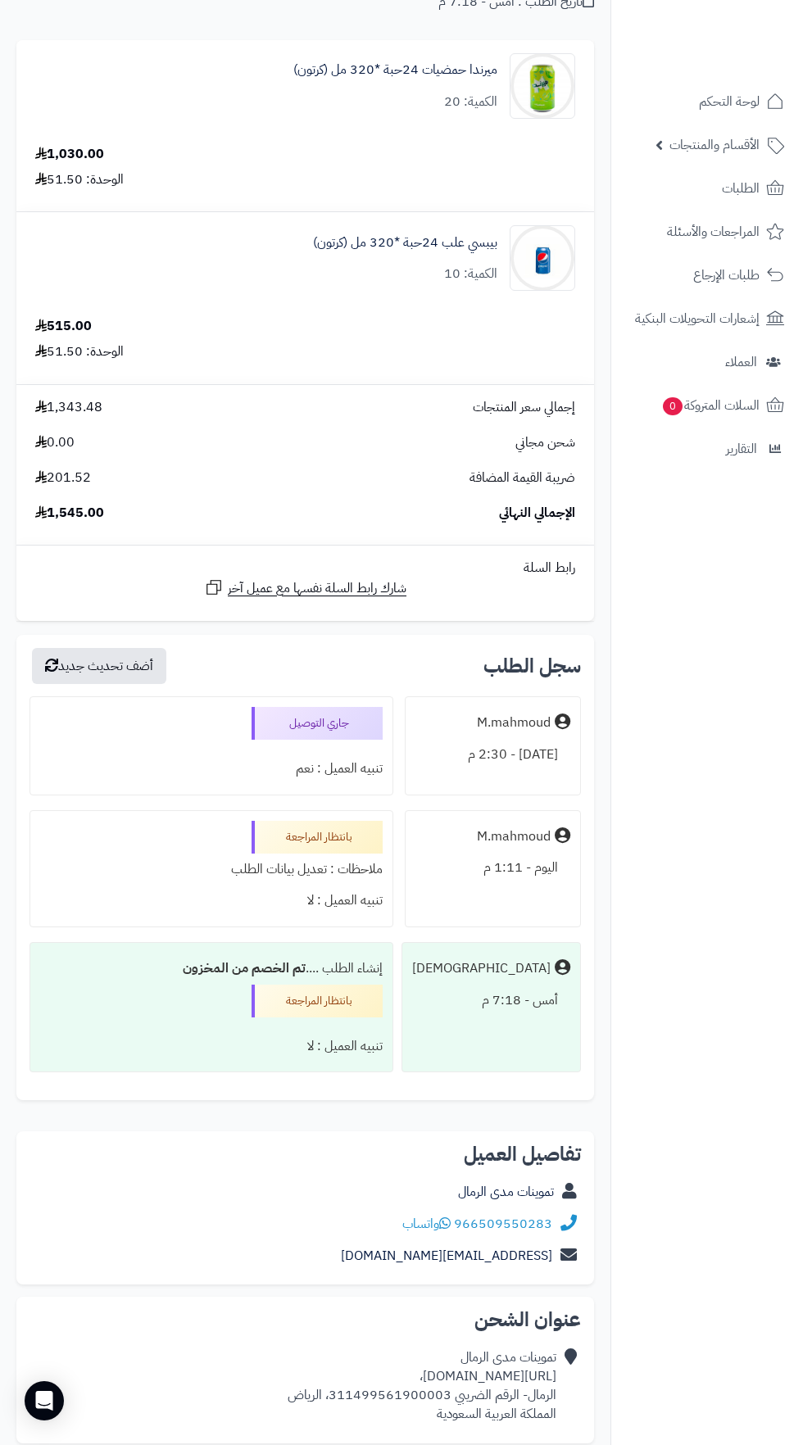
scroll to position [159, 0]
copy div "[URL][DOMAIN_NAME]،"
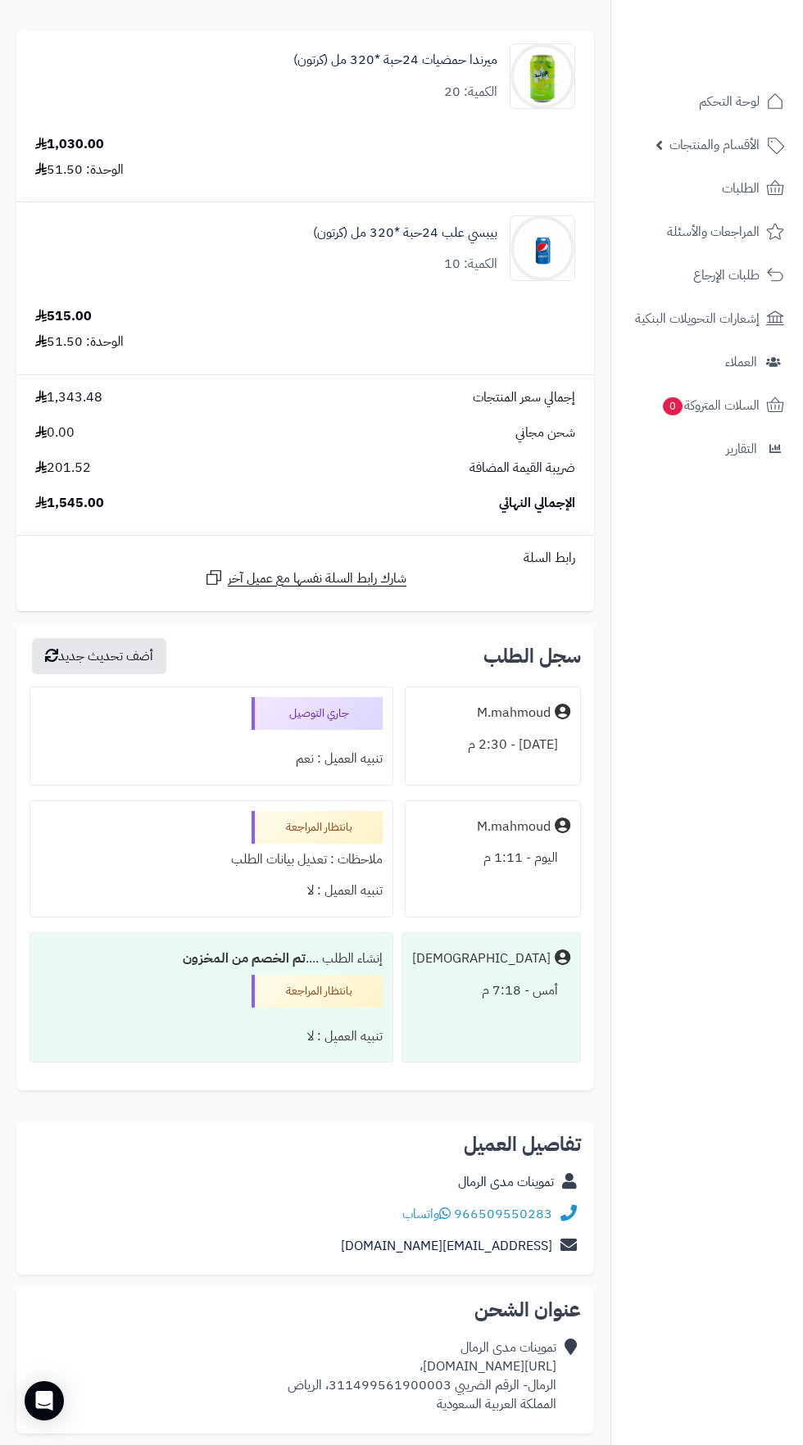
copy div "[URL][DOMAIN_NAME]،"
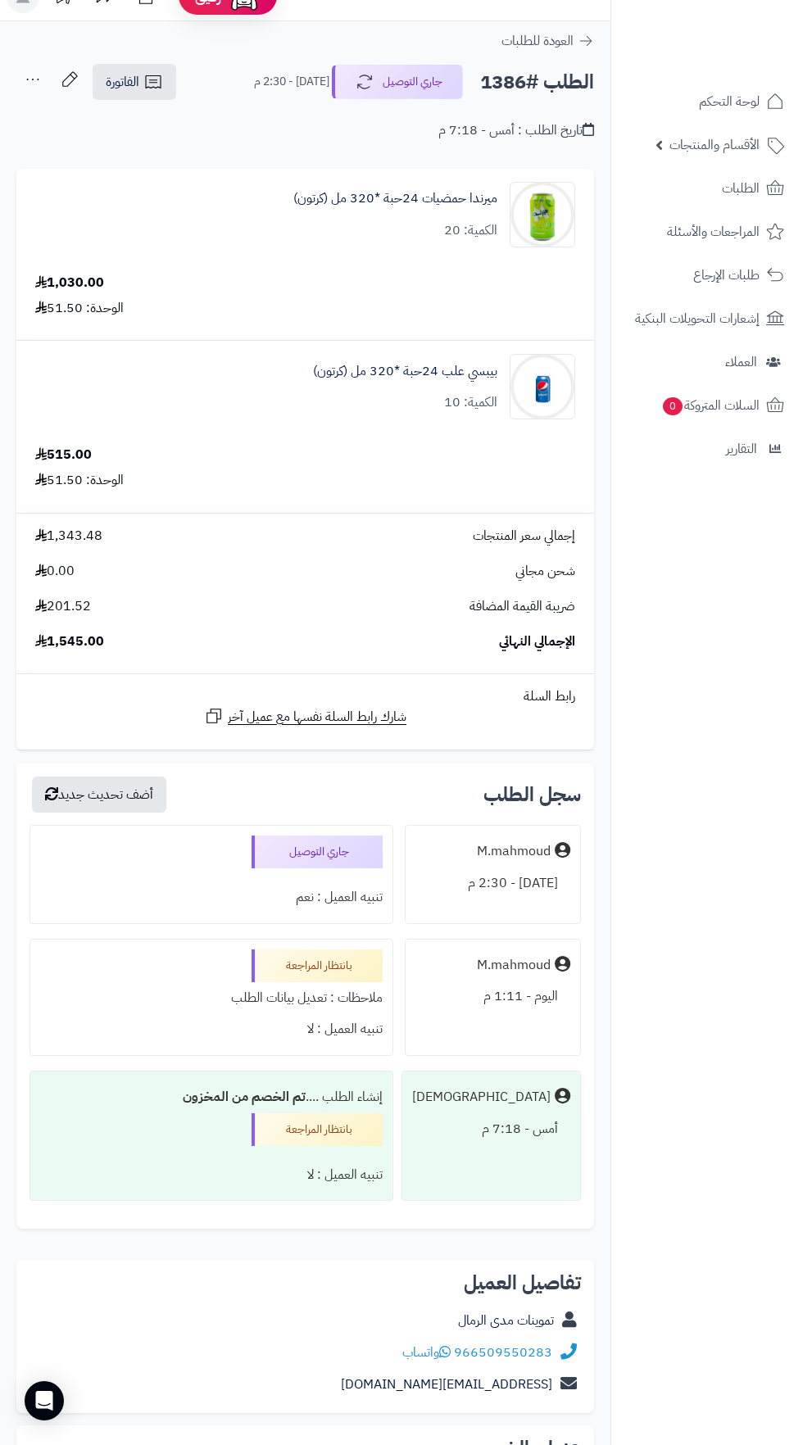
scroll to position [0, 0]
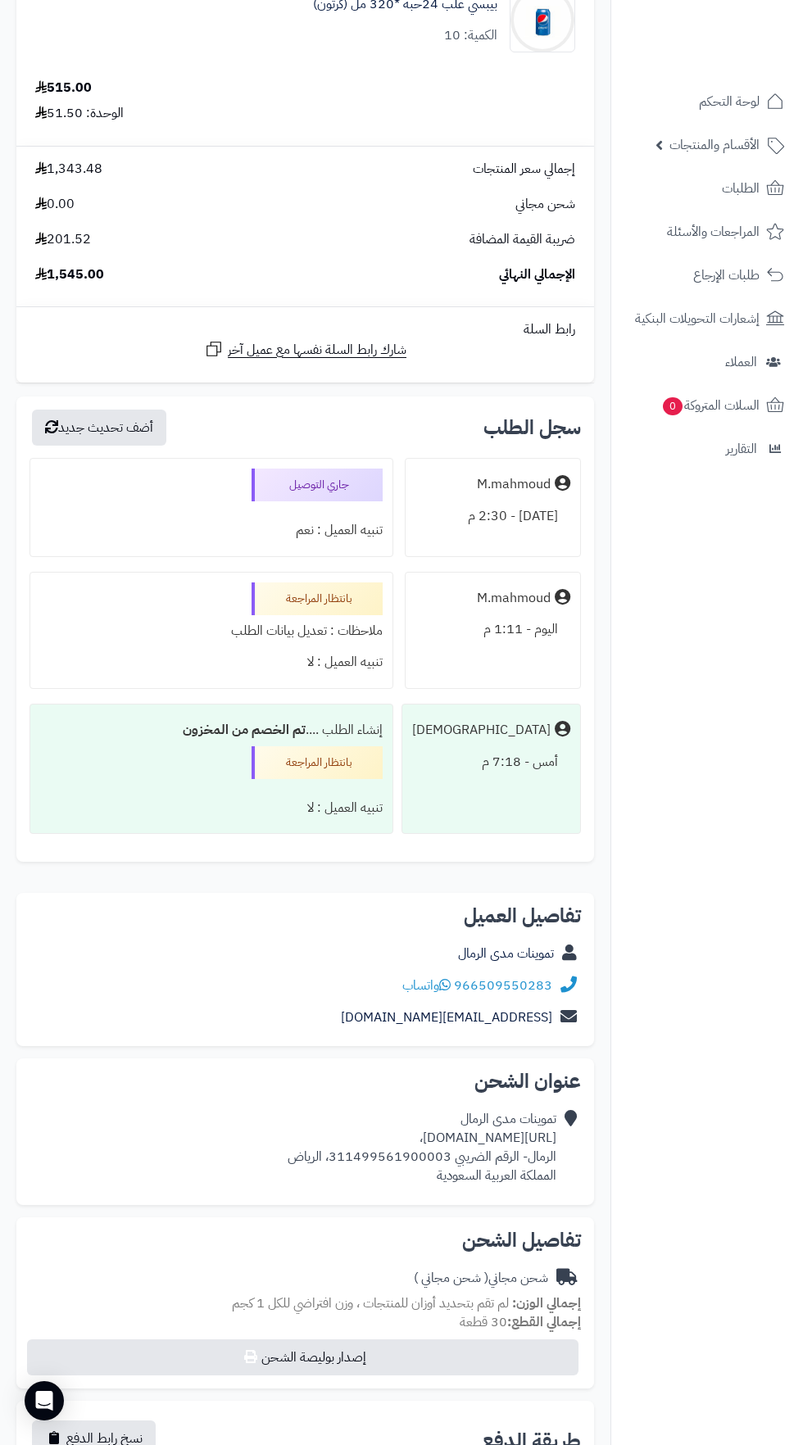
scroll to position [399, 0]
